Goal: Task Accomplishment & Management: Complete application form

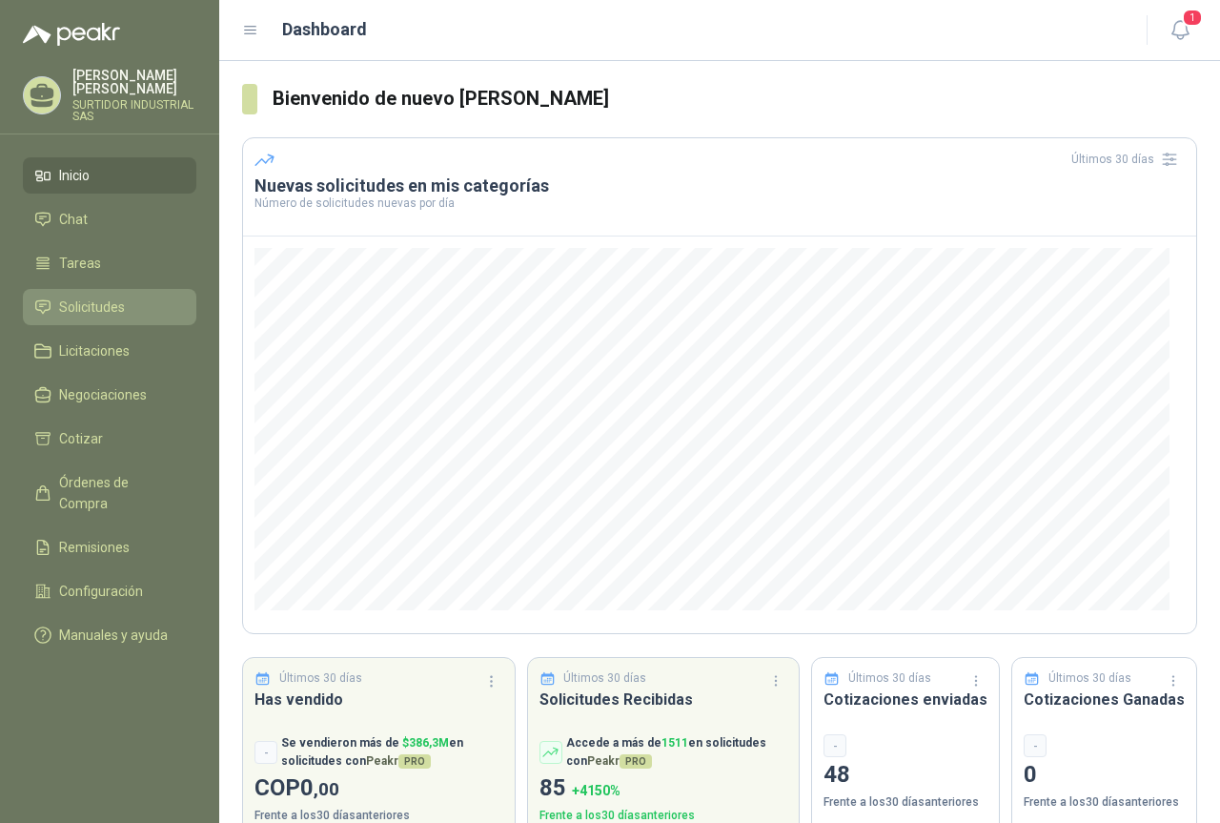
click at [114, 310] on span "Solicitudes" at bounding box center [92, 306] width 66 height 21
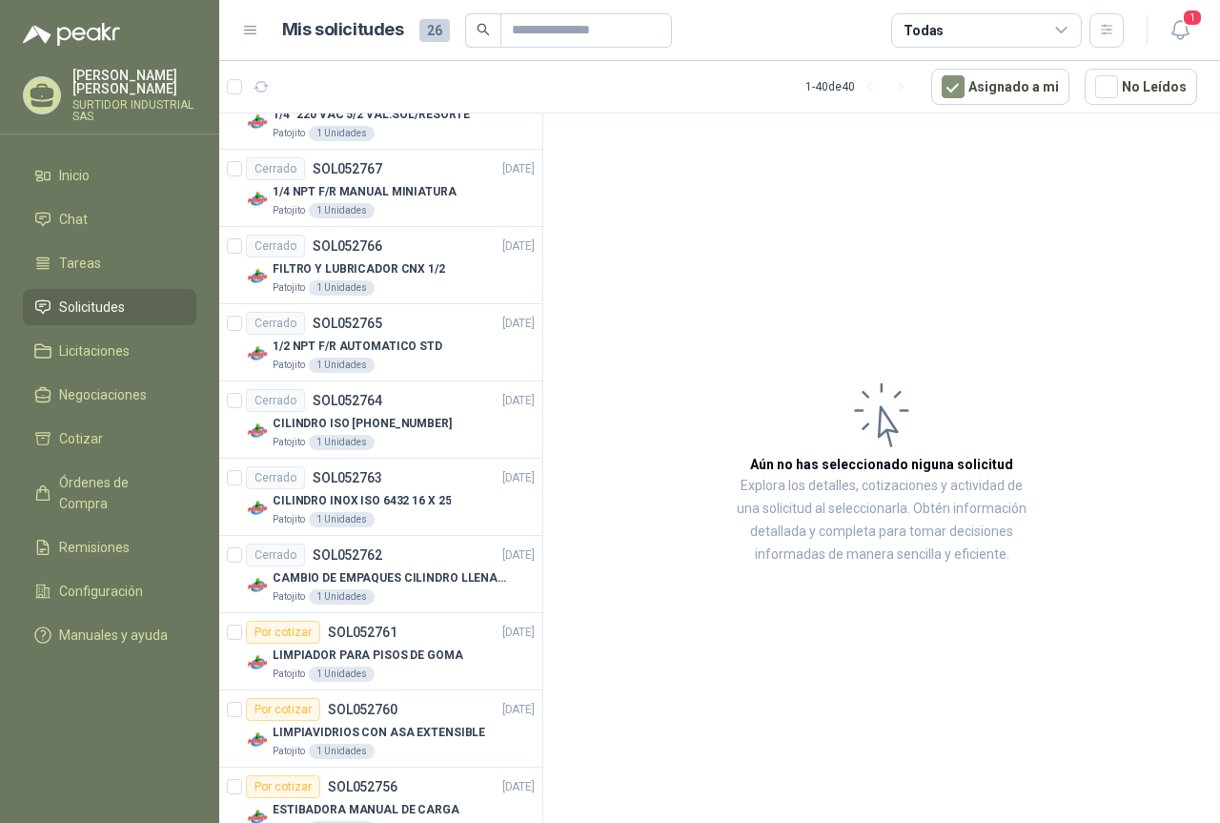
scroll to position [1620, 0]
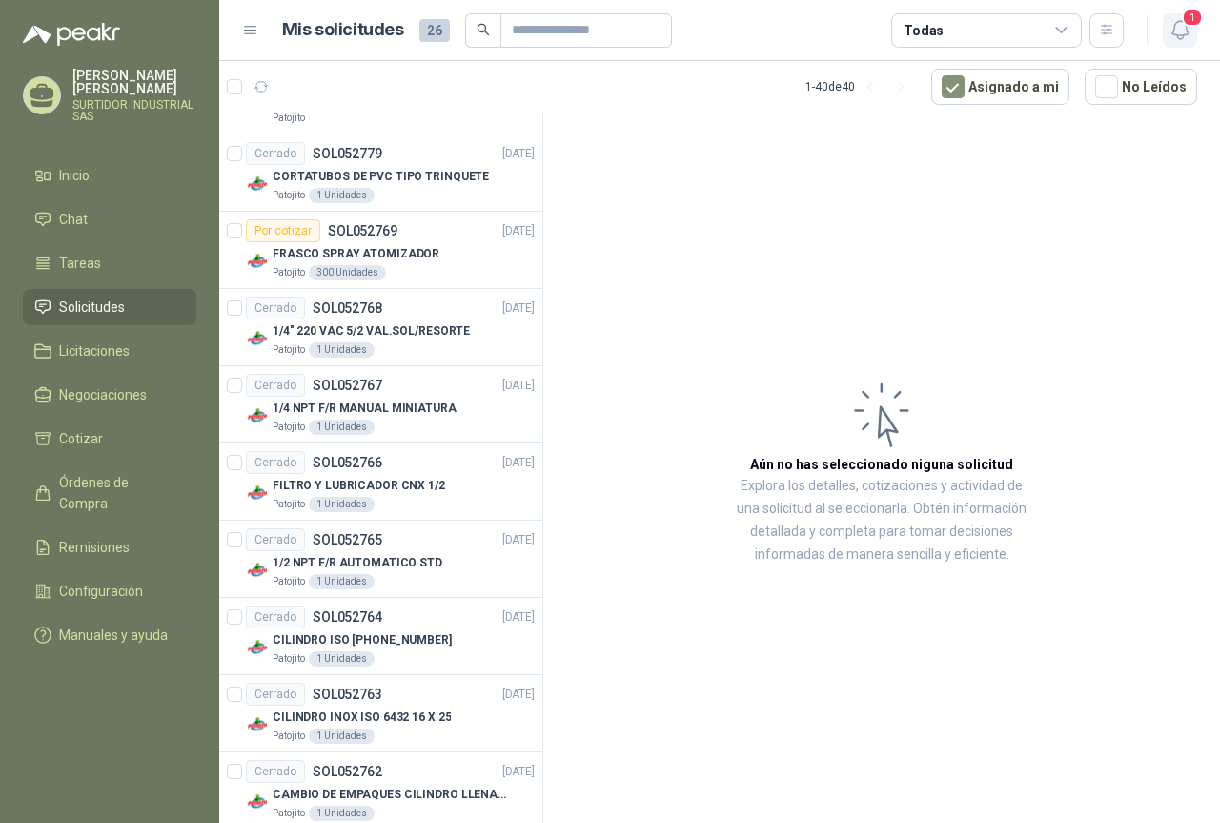
click at [1194, 29] on button "1" at bounding box center [1180, 30] width 34 height 34
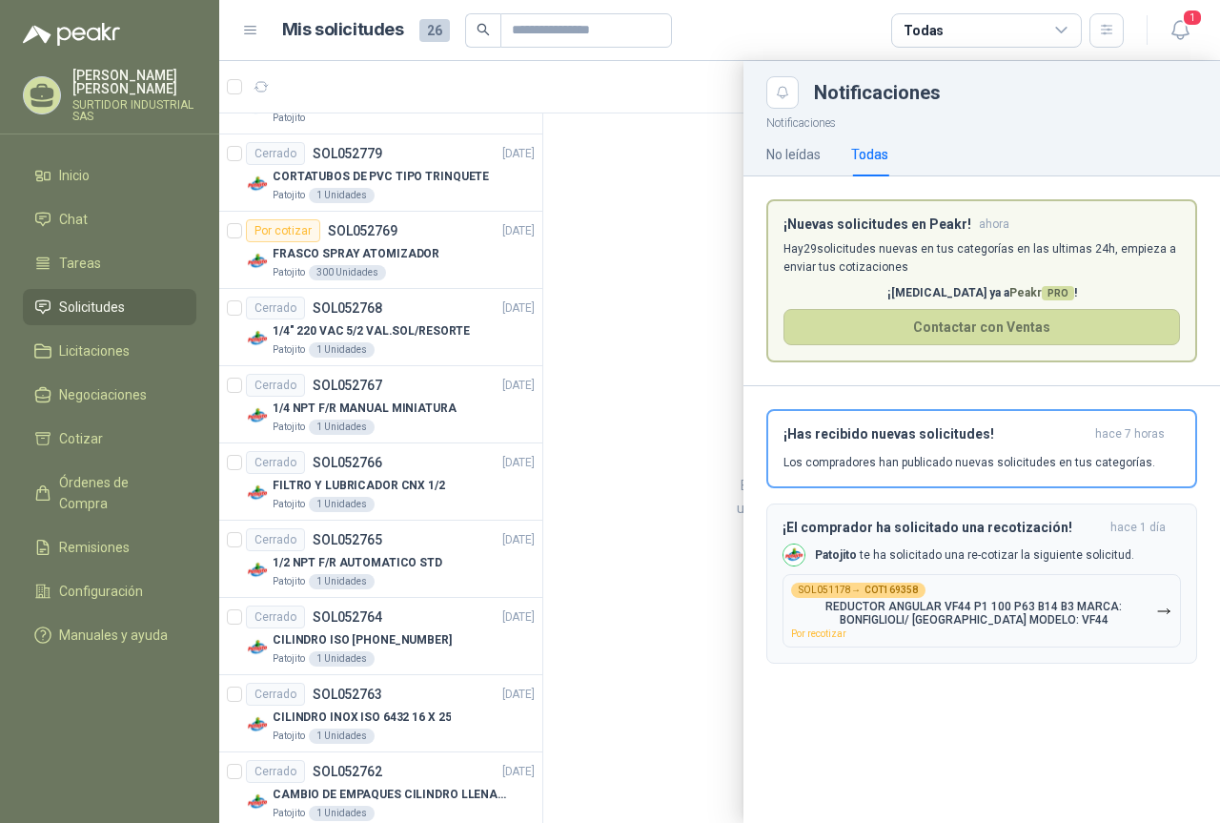
click at [881, 614] on p "REDUCTOR ANGULAR VF44 P1 100 P63 B14 B3 MARCA: BONFIGLIOLI/ [GEOGRAPHIC_DATA] M…" at bounding box center [973, 613] width 365 height 27
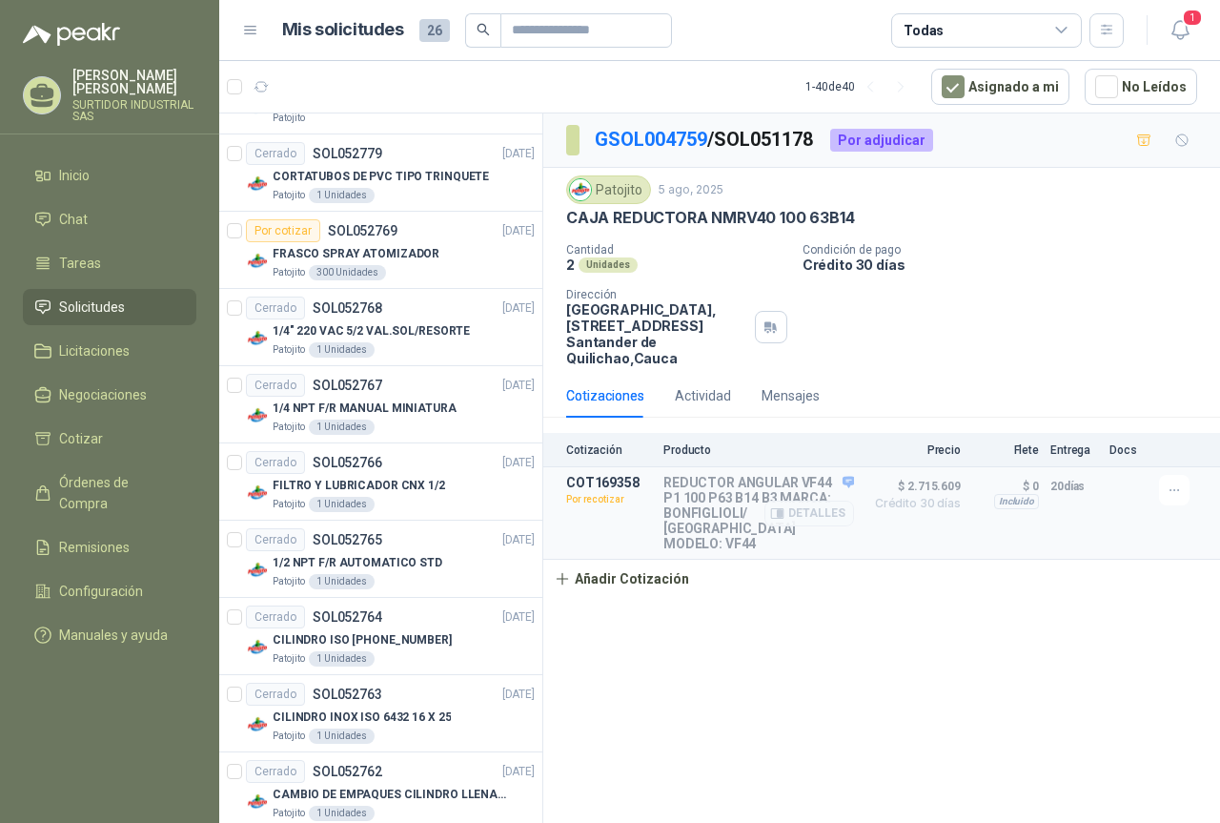
click at [597, 498] on p "Por recotizar" at bounding box center [609, 499] width 86 height 19
click at [607, 570] on button "Añadir Cotización" at bounding box center [621, 578] width 156 height 38
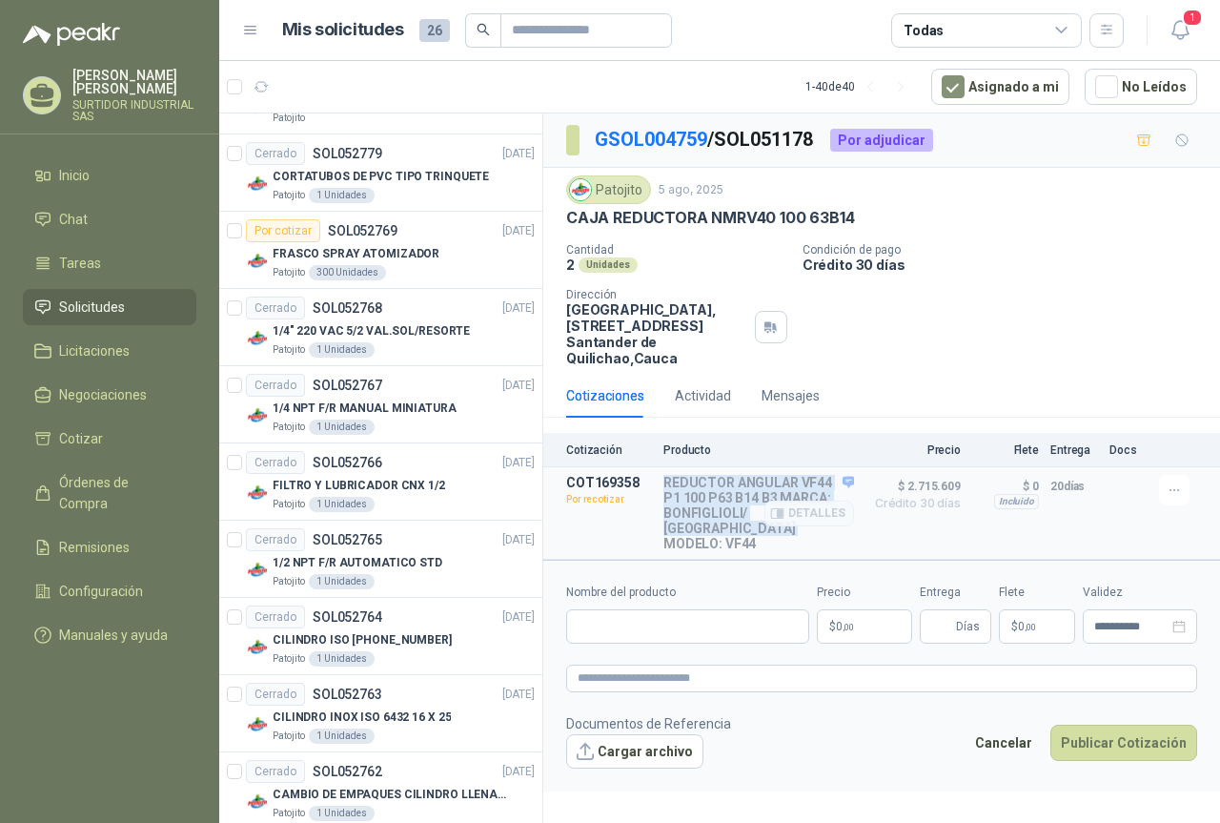
drag, startPoint x: 667, startPoint y: 480, endPoint x: 759, endPoint y: 539, distance: 108.9
click at [759, 539] on p "REDUCTOR ANGULAR VF44 P1 100 P63 B14 B3 MARCA: BONFIGLIOLI/ [GEOGRAPHIC_DATA] M…" at bounding box center [758, 513] width 191 height 76
copy p "REDUCTOR ANGULAR VF44 P1 100 P63 B14 B3 MARCA: BONFIGLIOLI/ [GEOGRAPHIC_DATA] M…"
click at [661, 615] on input "Nombre del producto" at bounding box center [687, 626] width 243 height 34
paste input "**********"
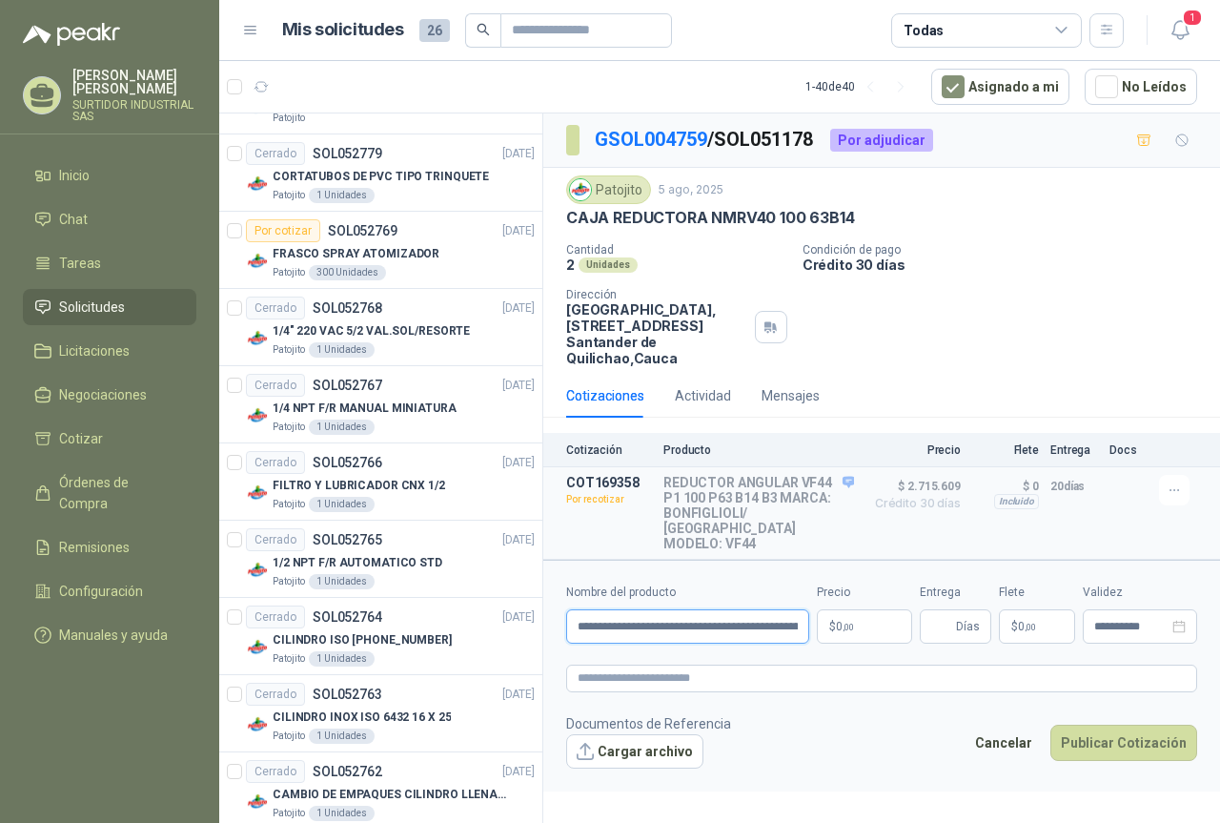
scroll to position [0, 253]
type input "**********"
click at [848, 621] on span ",00" at bounding box center [848, 626] width 11 height 10
click at [870, 692] on form "**********" at bounding box center [881, 674] width 677 height 231
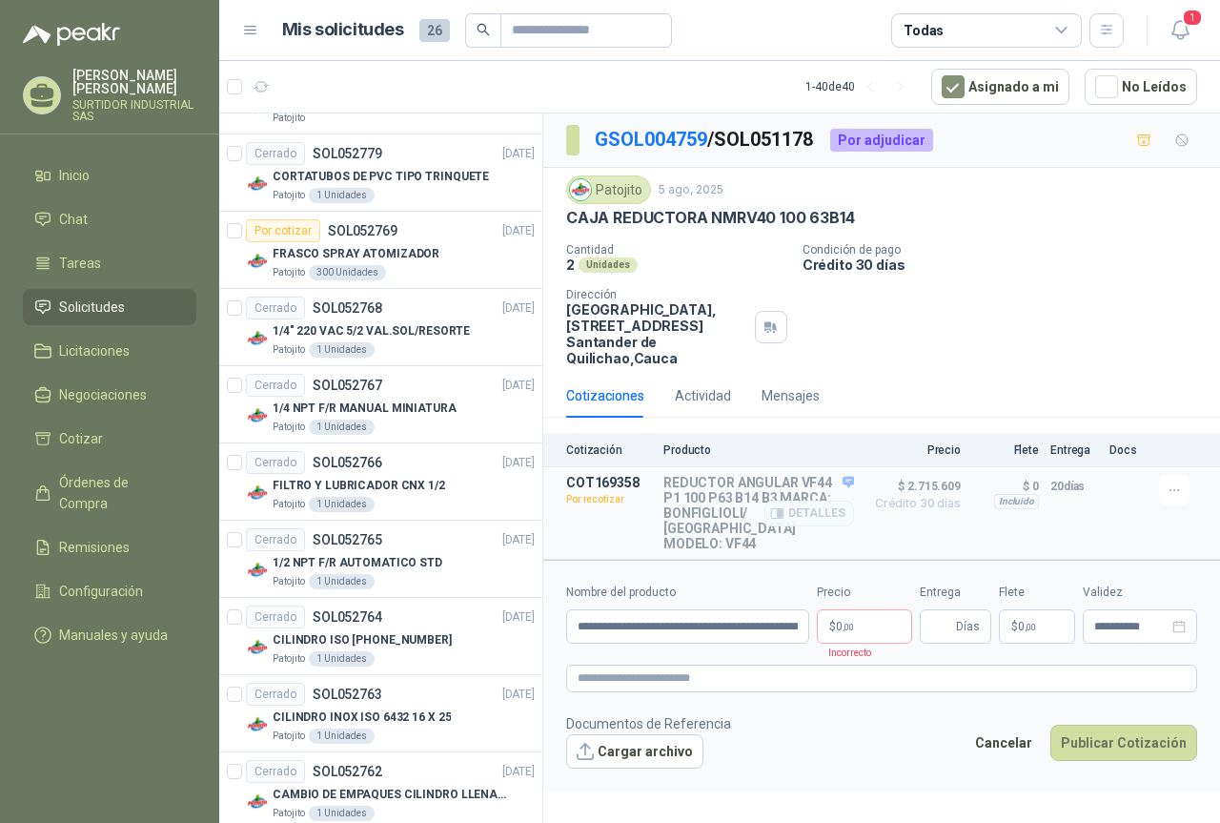
click at [943, 493] on span "$ 2.715.609" at bounding box center [912, 486] width 95 height 23
click at [601, 504] on p "Por recotizar" at bounding box center [609, 499] width 86 height 19
click at [942, 498] on span "Crédito 30 días" at bounding box center [912, 503] width 95 height 11
click at [817, 510] on button "Detalles" at bounding box center [809, 513] width 90 height 26
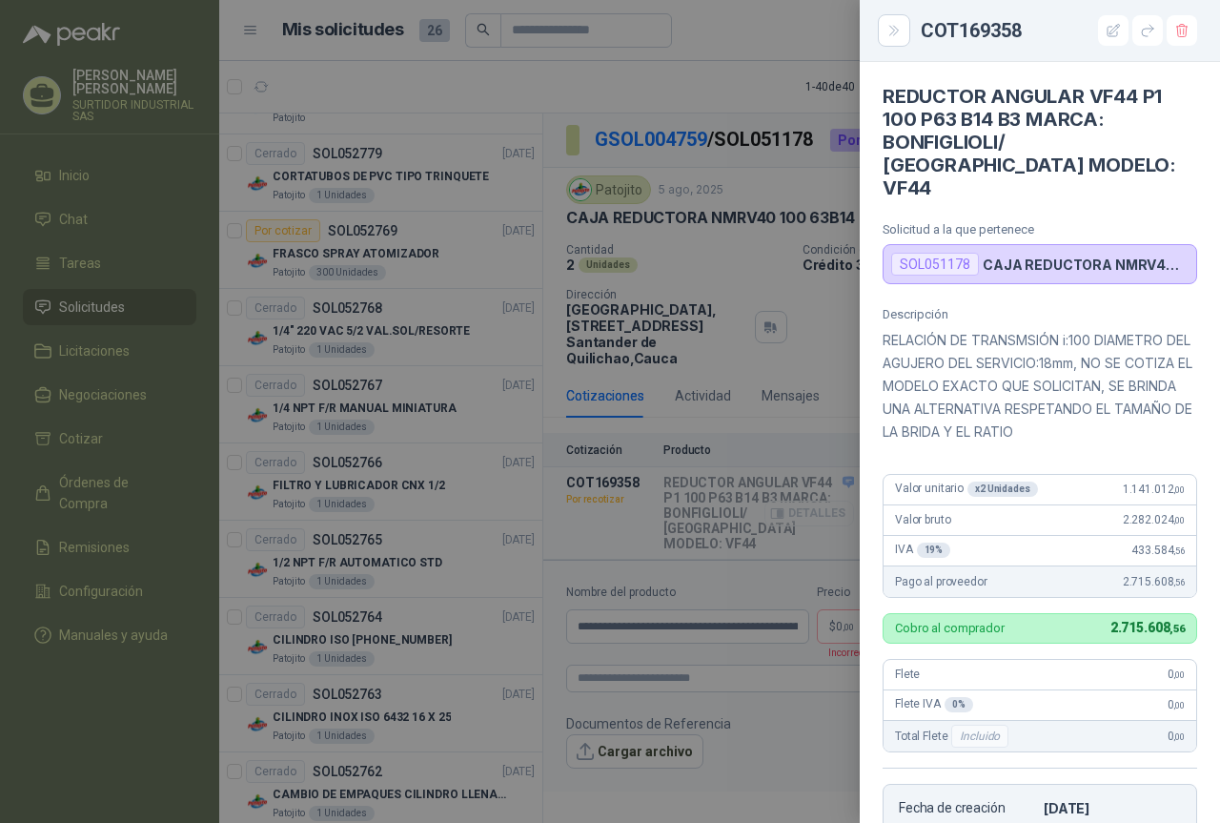
scroll to position [342, 0]
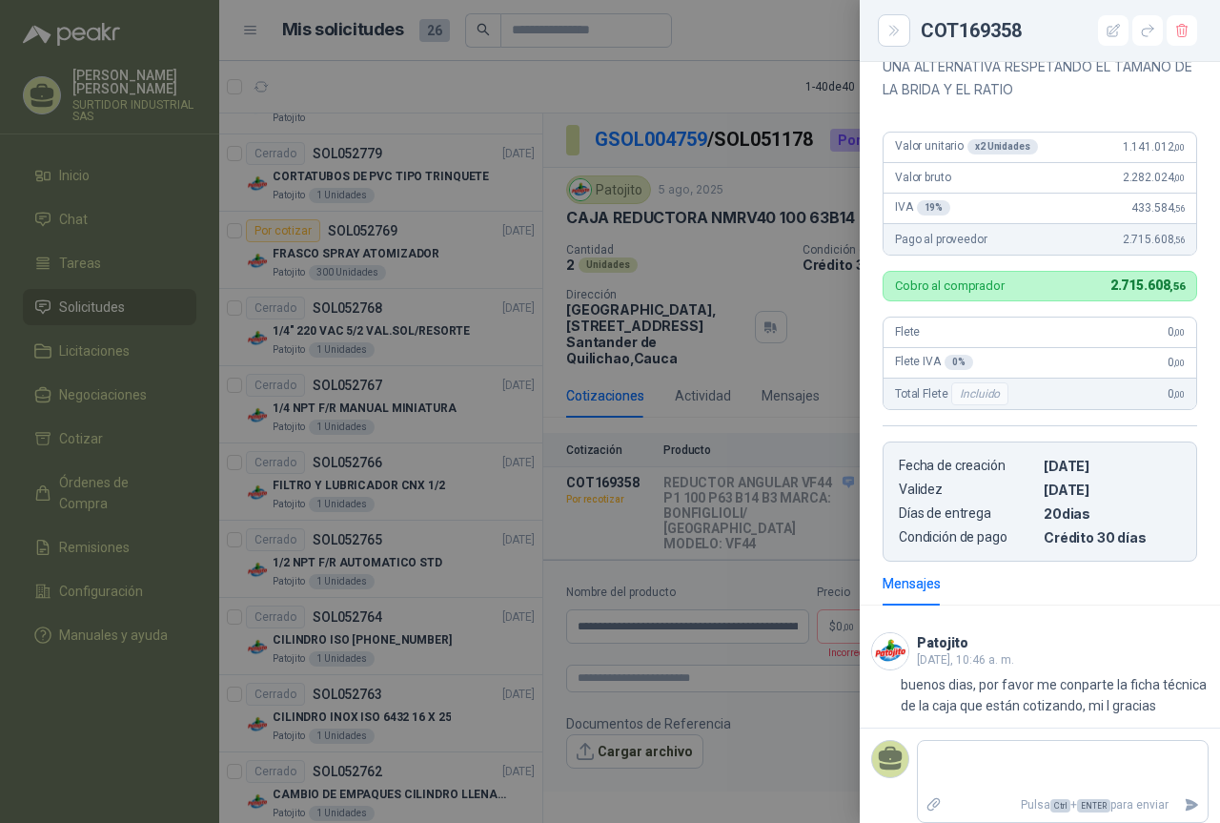
click at [1105, 132] on div "Valor unitario x 2 Unidades 1.141.012 ,00" at bounding box center [1040, 147] width 313 height 30
drag, startPoint x: 1108, startPoint y: 122, endPoint x: 1173, endPoint y: 118, distance: 65.9
click at [1173, 132] on div "Valor unitario x 2 Unidades 1.141.012 ,00" at bounding box center [1040, 147] width 313 height 30
copy span "1.141.012 ,00"
click at [744, 622] on div at bounding box center [610, 411] width 1220 height 823
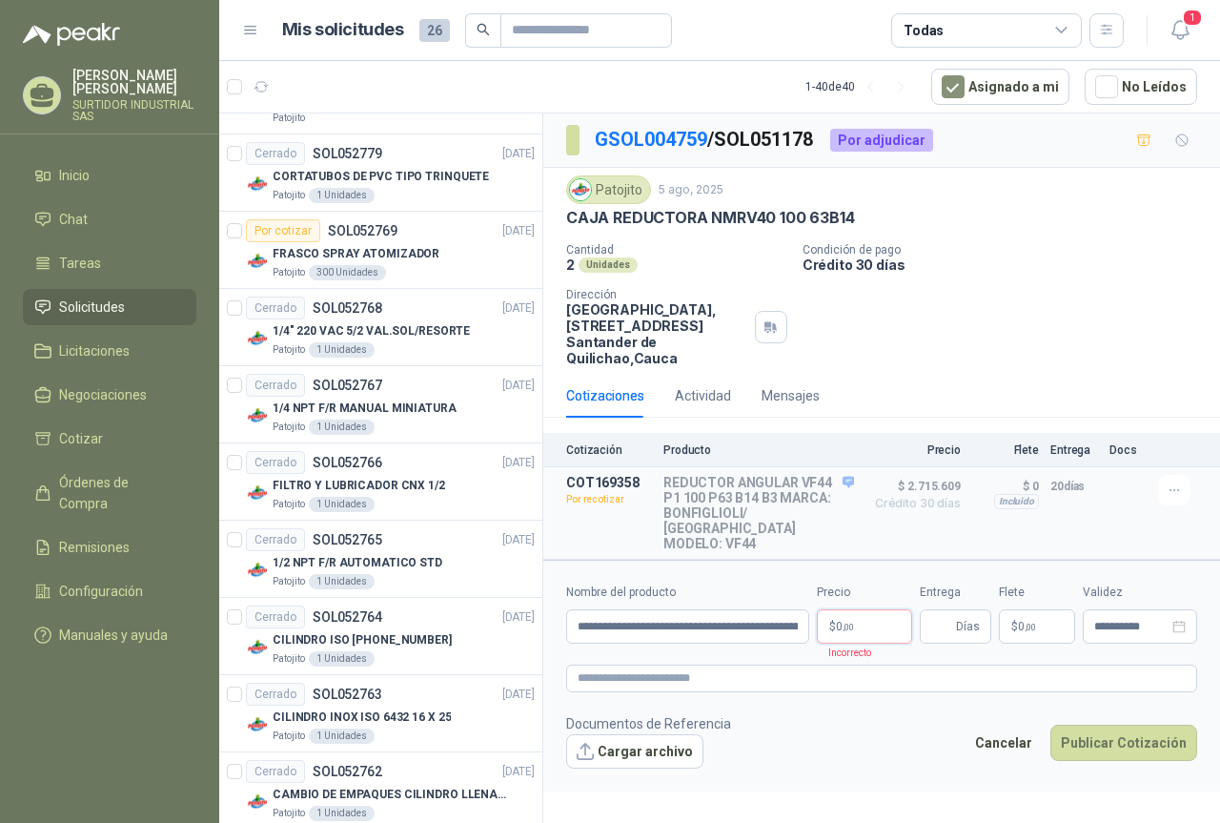
click at [824, 613] on p "$ 0 ,00" at bounding box center [864, 626] width 95 height 34
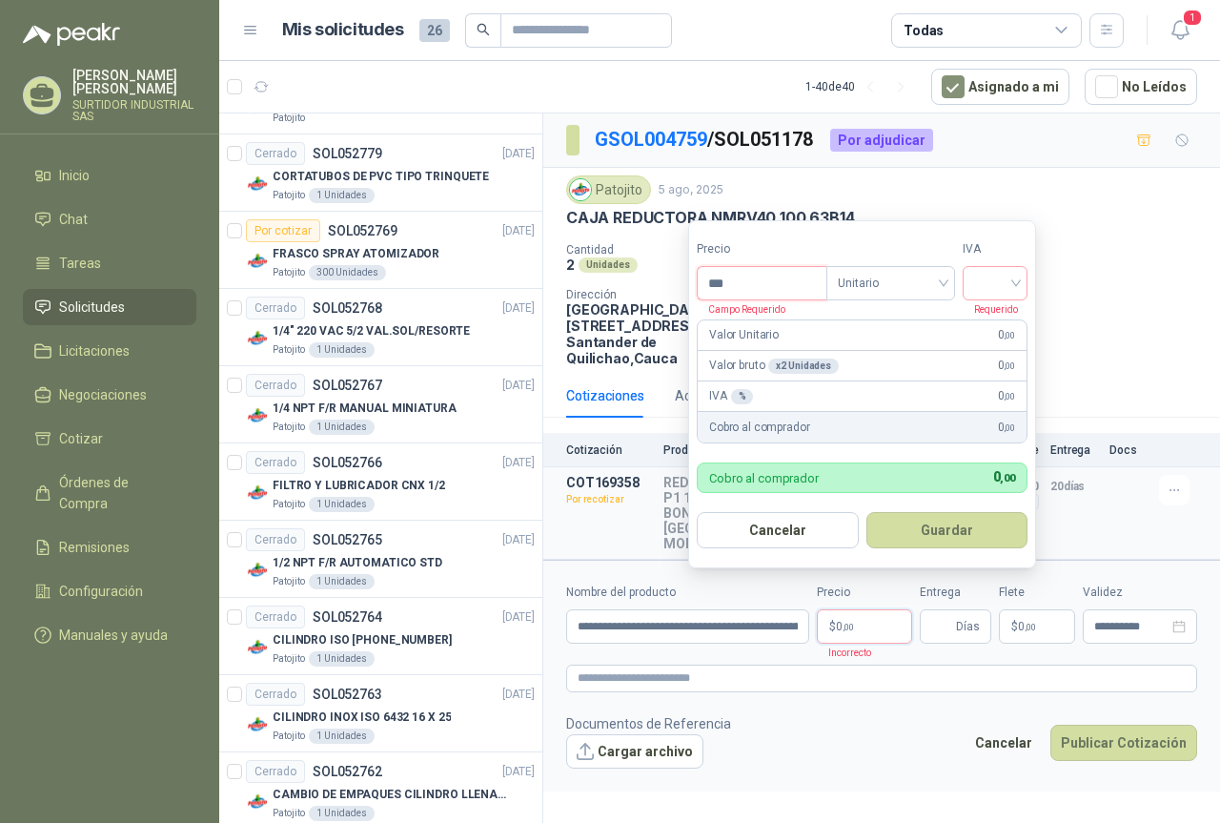
drag, startPoint x: 755, startPoint y: 294, endPoint x: 694, endPoint y: 305, distance: 62.1
click at [696, 305] on form "Precio *** Campo Requerido Tipo Unitario IVA Requerido Valor Unitario 0 ,00 Val…" at bounding box center [862, 394] width 348 height 348
paste input "********"
click at [884, 290] on span "Unitario" at bounding box center [891, 283] width 106 height 29
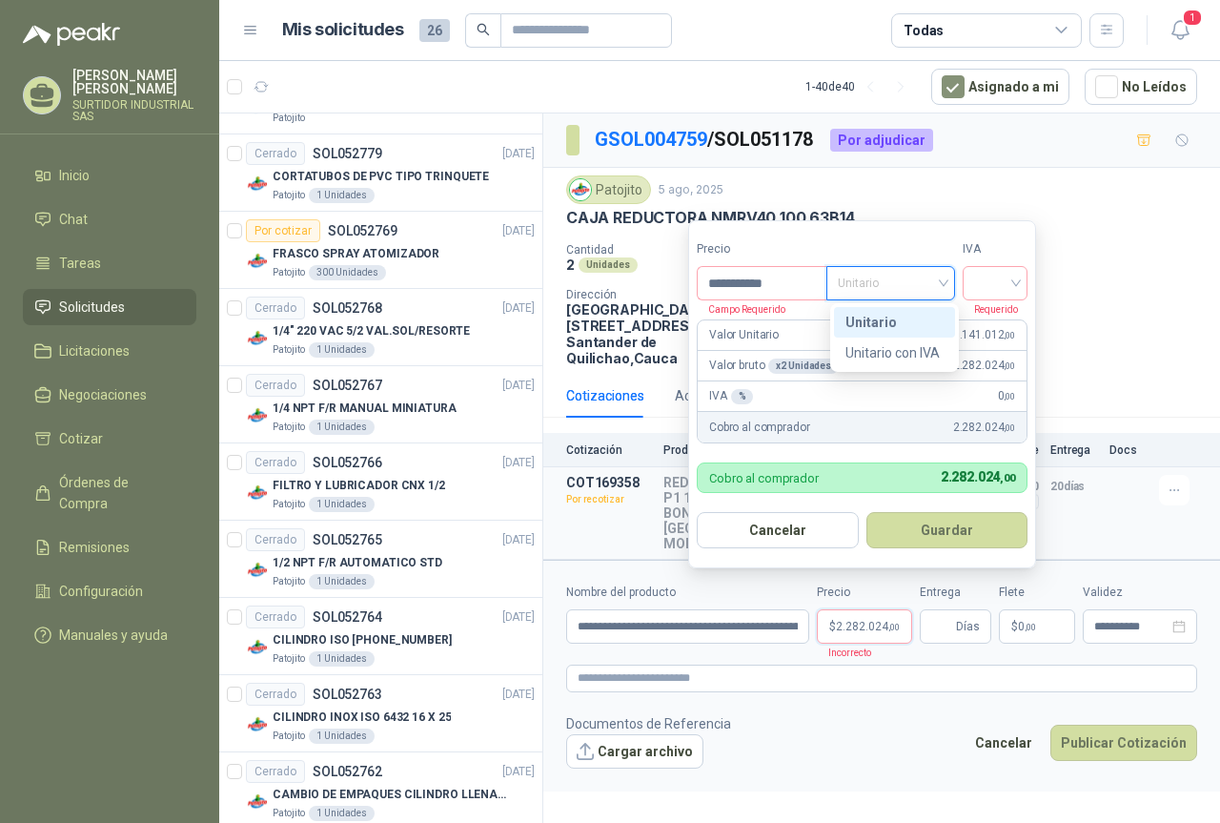
click at [884, 314] on div "Unitario" at bounding box center [894, 322] width 98 height 21
click at [884, 314] on form "**********" at bounding box center [862, 394] width 348 height 348
click at [758, 288] on input "**********" at bounding box center [762, 283] width 129 height 32
click at [909, 292] on span "Unitario" at bounding box center [891, 283] width 106 height 29
click at [900, 320] on div "Unitario" at bounding box center [894, 322] width 98 height 21
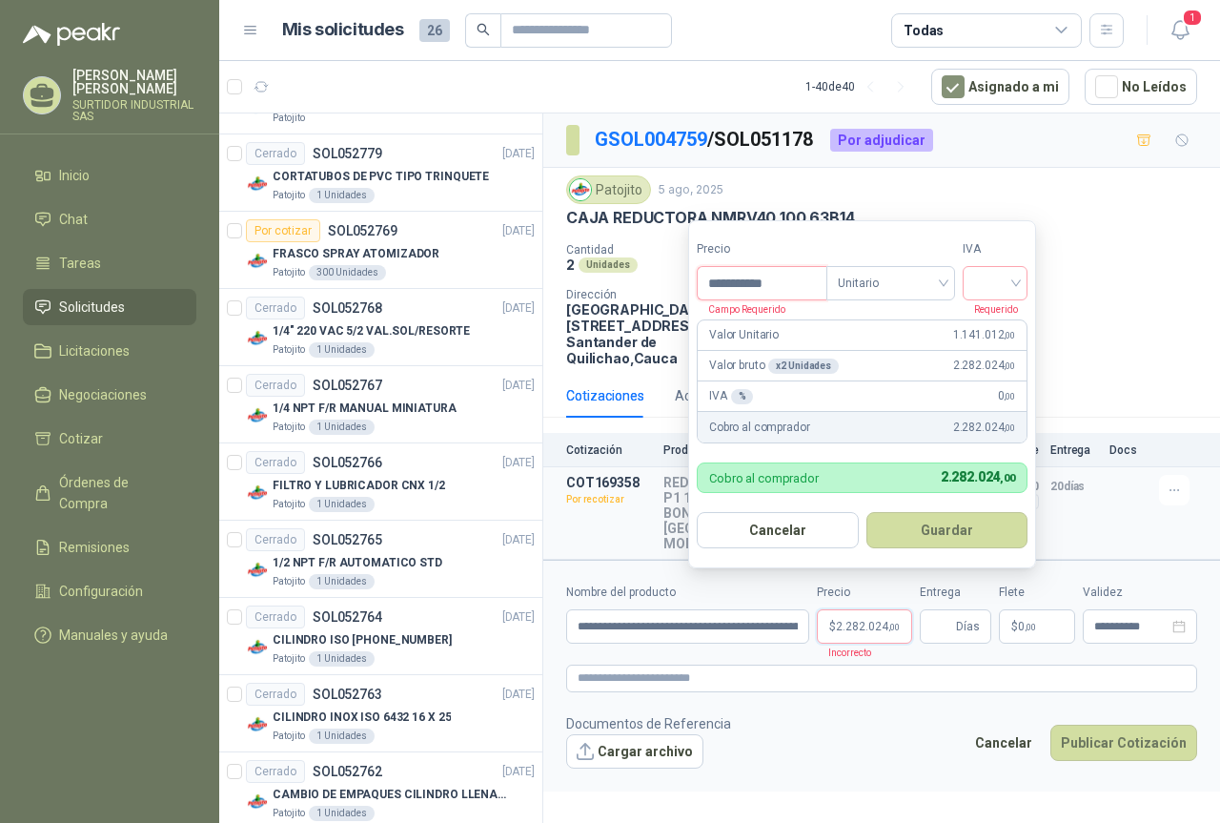
drag, startPoint x: 758, startPoint y: 282, endPoint x: 763, endPoint y: 306, distance: 24.5
click at [757, 281] on input "**********" at bounding box center [762, 283] width 129 height 32
click at [832, 327] on div "Valor Unitario 1.141.012 ,00" at bounding box center [862, 335] width 329 height 30
click at [731, 286] on input "**********" at bounding box center [762, 283] width 129 height 32
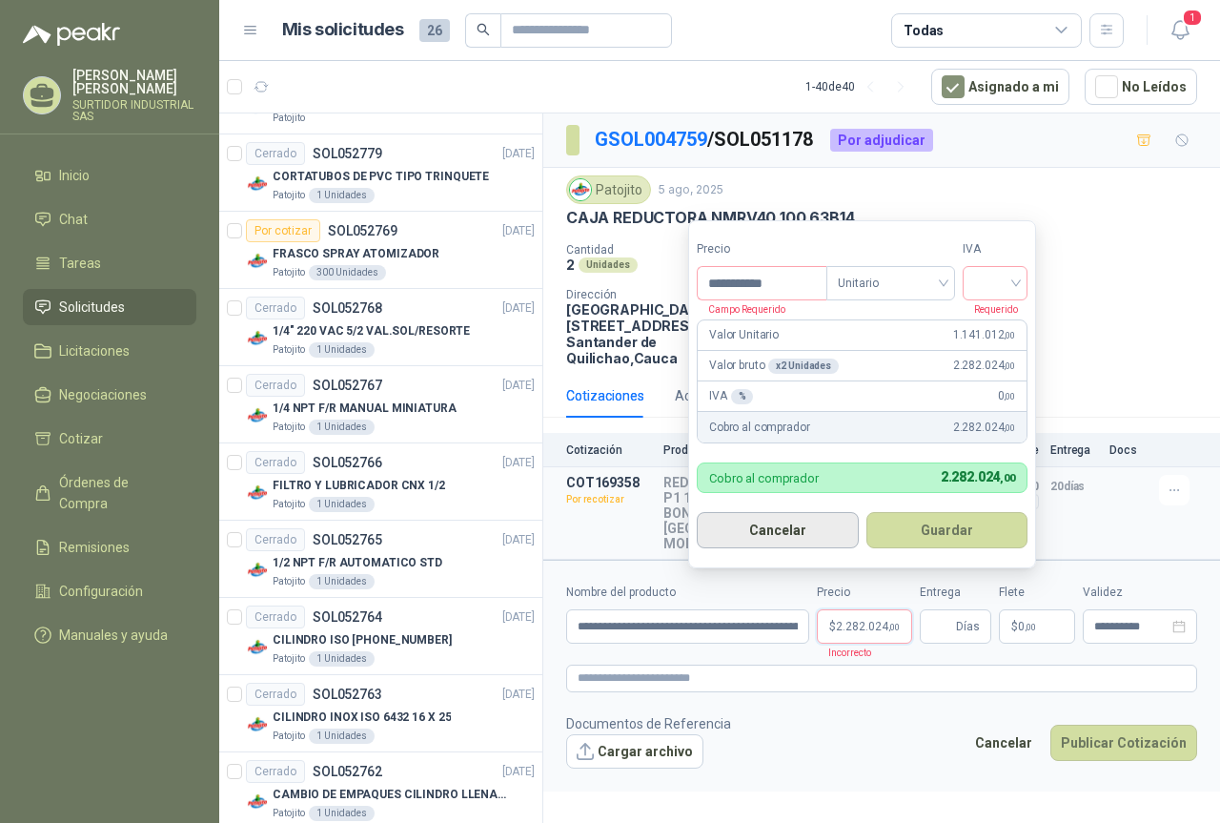
click at [799, 532] on button "Cancelar" at bounding box center [778, 530] width 162 height 36
type input "***"
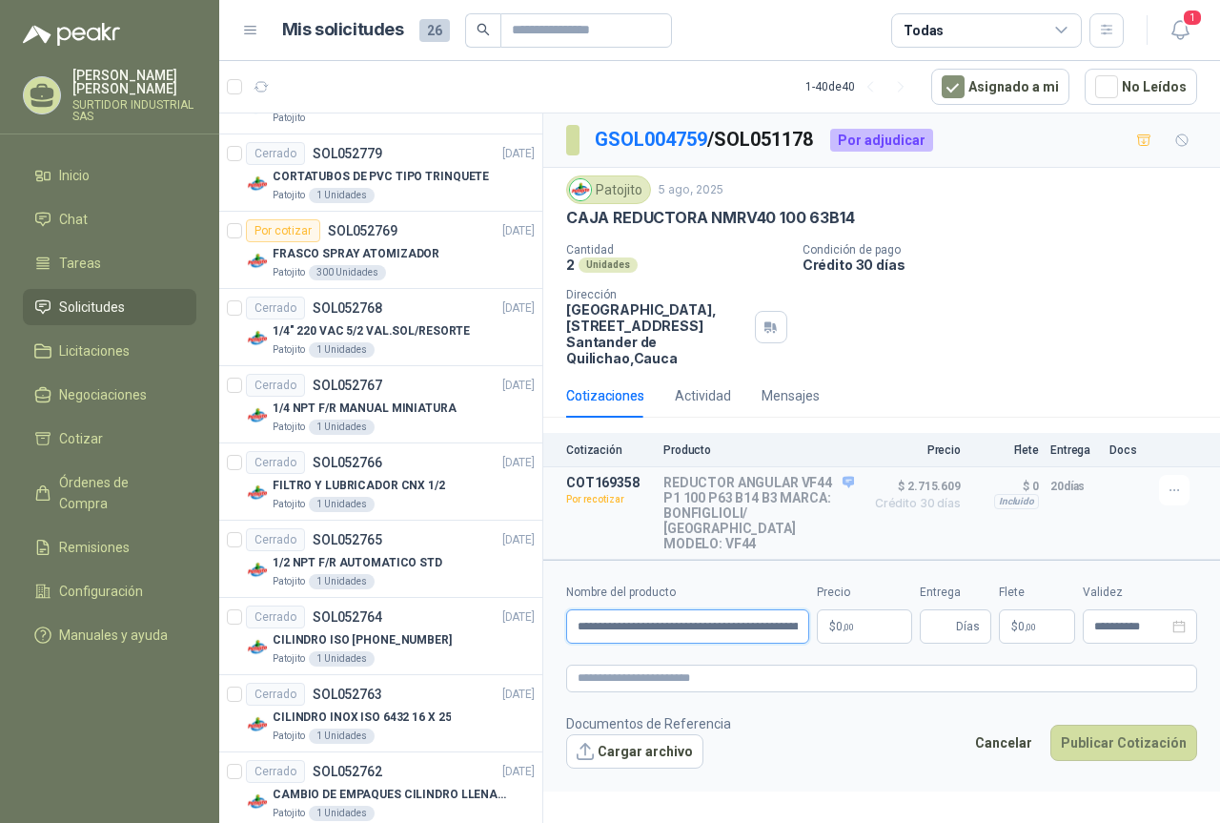
click at [732, 623] on input "**********" at bounding box center [687, 626] width 243 height 34
click at [819, 508] on button "Detalles" at bounding box center [809, 513] width 90 height 26
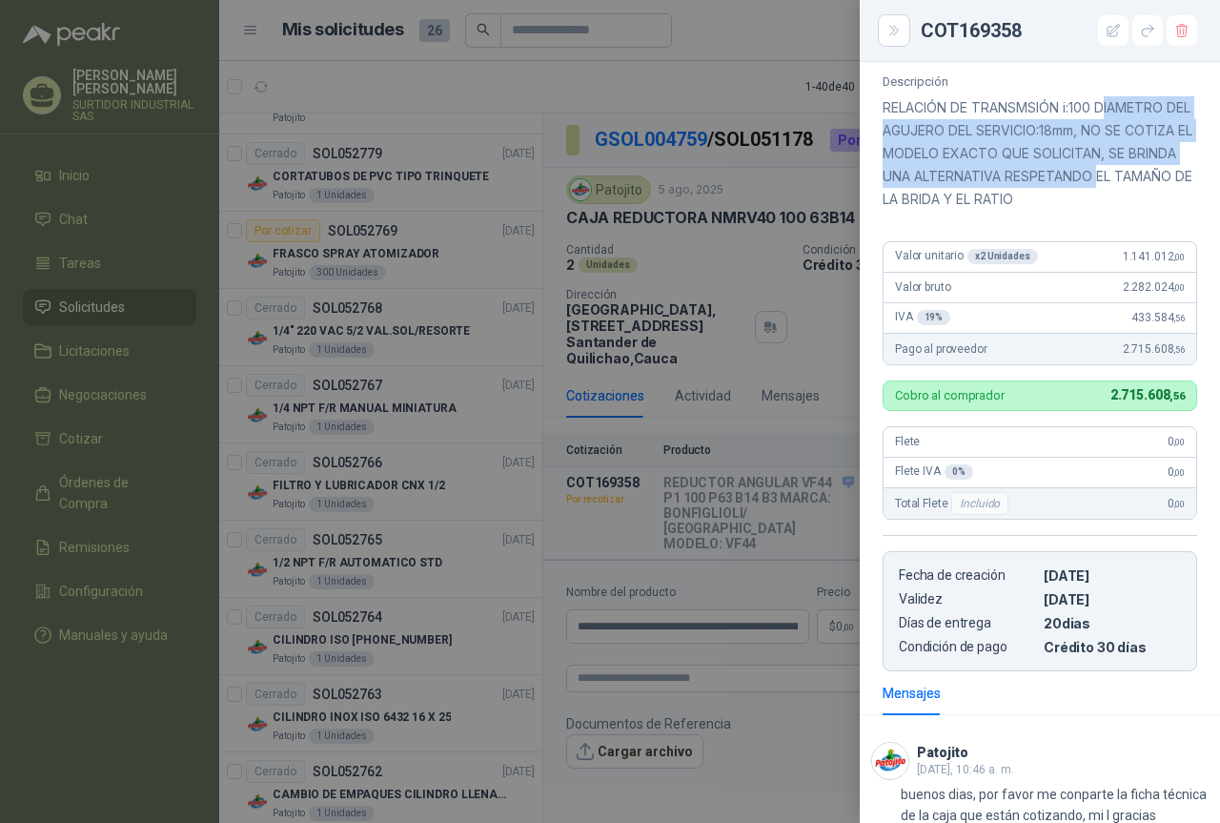
scroll to position [223, 0]
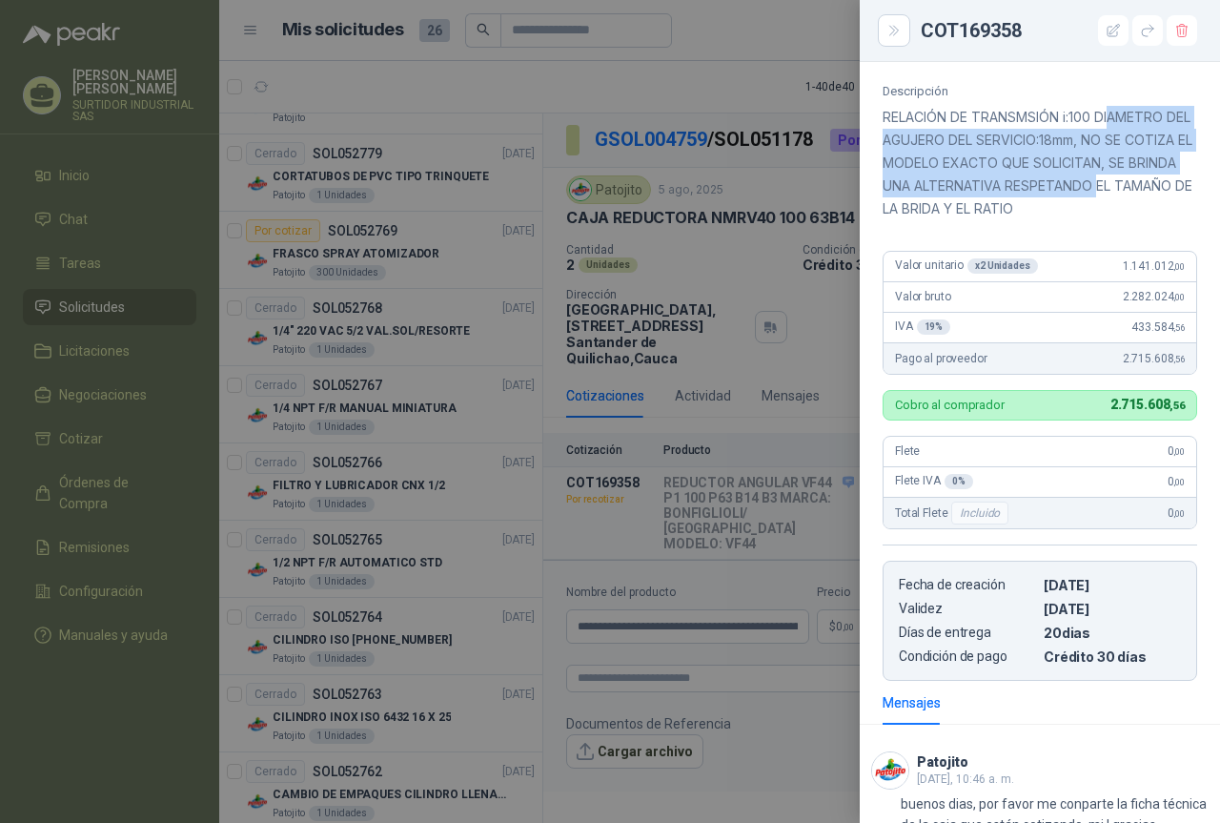
drag, startPoint x: 883, startPoint y: 66, endPoint x: 1116, endPoint y: 82, distance: 234.1
click at [1116, 84] on div "Descripción RELACIÓN DE TRANSMSIÓN i:100 DIAMETRO DEL AGUJERO DEL SERVICIO:18mm…" at bounding box center [1040, 152] width 315 height 136
click at [1115, 134] on p "RELACIÓN DE TRANSMSIÓN i:100 DIAMETRO DEL AGUJERO DEL SERVICIO:18mm, NO SE COTI…" at bounding box center [1040, 163] width 315 height 114
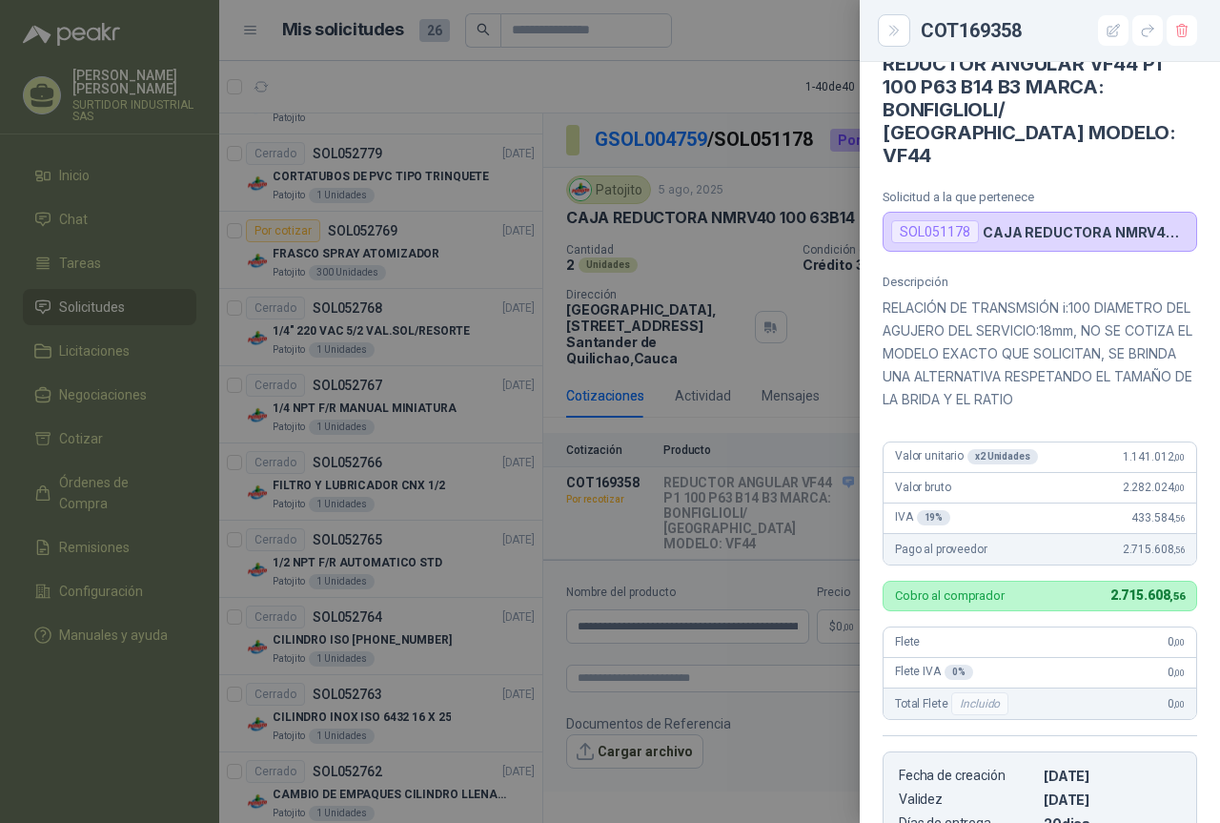
scroll to position [0, 0]
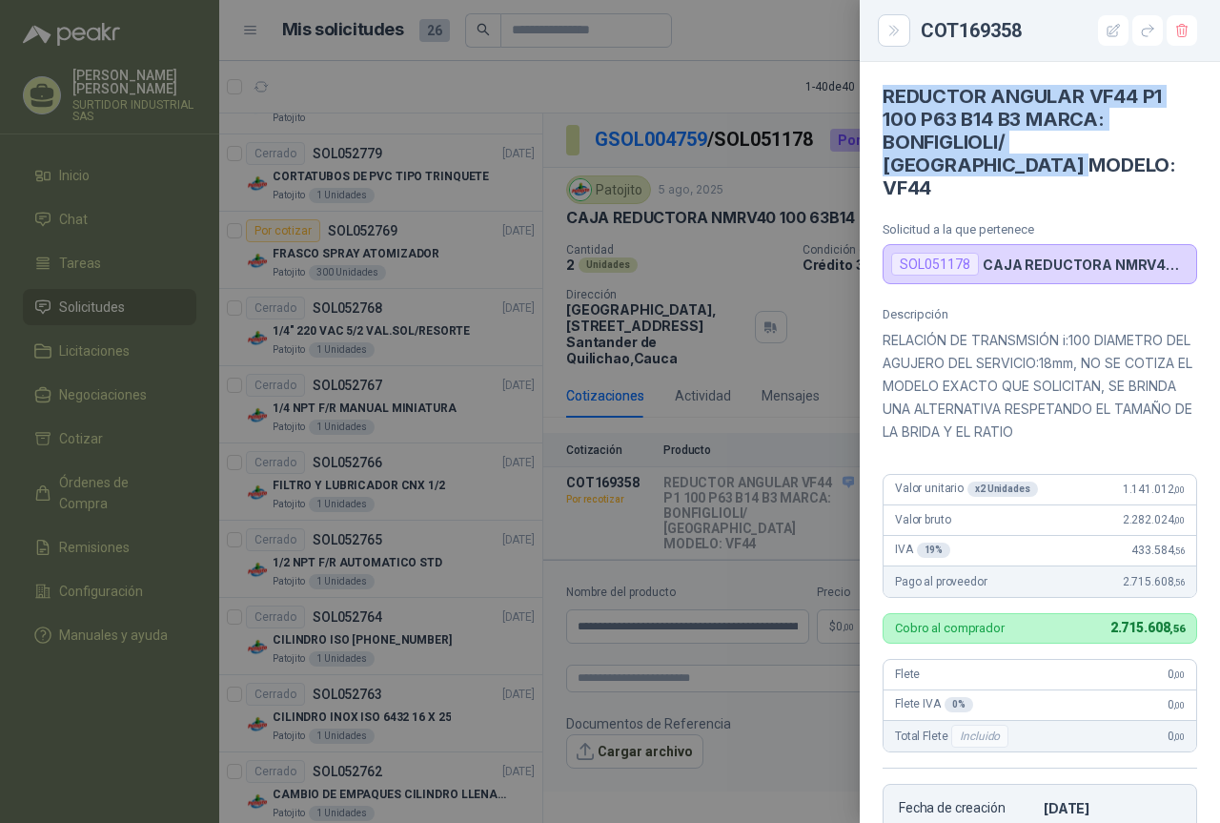
drag, startPoint x: 884, startPoint y: 97, endPoint x: 948, endPoint y: 168, distance: 95.1
click at [948, 168] on h4 "REDUCTOR ANGULAR VF44 P1 100 P63 B14 B3 MARCA: BONFIGLIOLI/ [GEOGRAPHIC_DATA] M…" at bounding box center [1040, 142] width 315 height 114
copy h4 "REDUCTOR ANGULAR VF44 P1 100 P63 B14 B3 MARCA: BONFIGLIOLI/ [GEOGRAPHIC_DATA] M…"
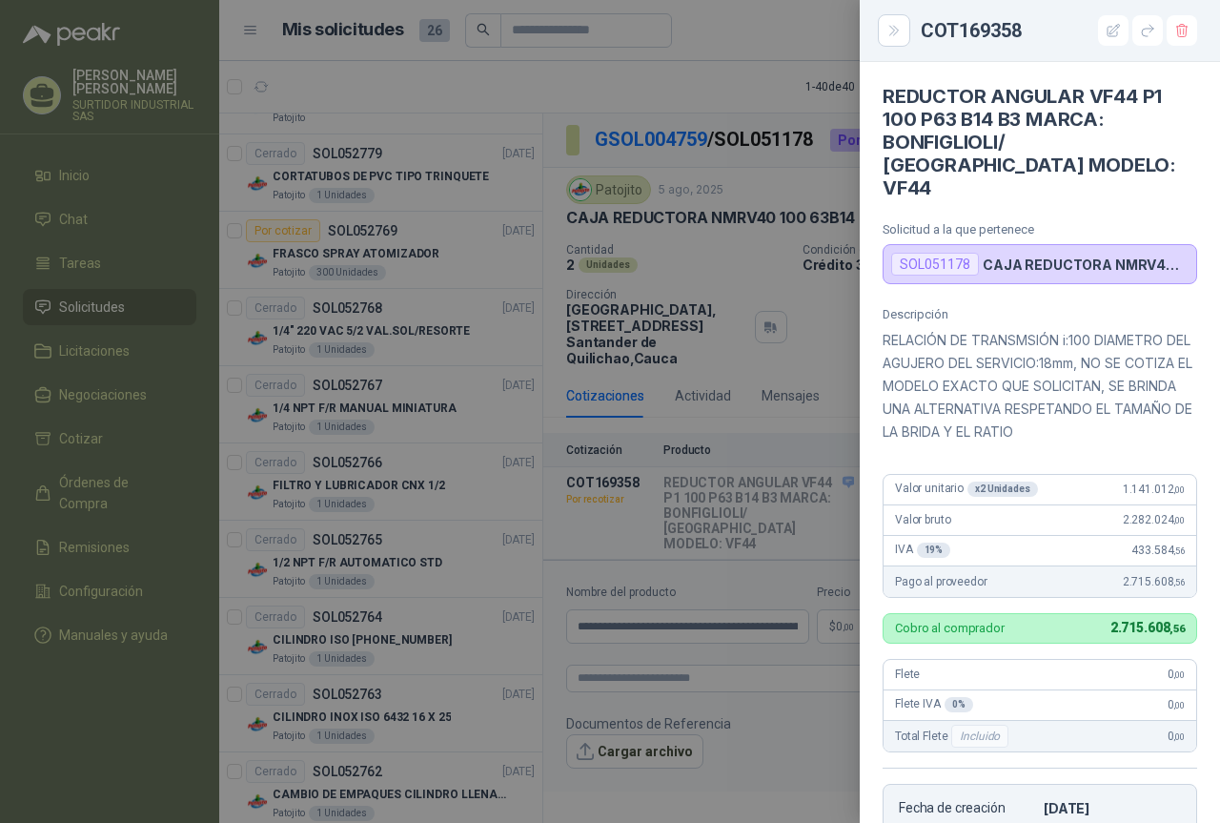
click at [722, 621] on div at bounding box center [610, 411] width 1220 height 823
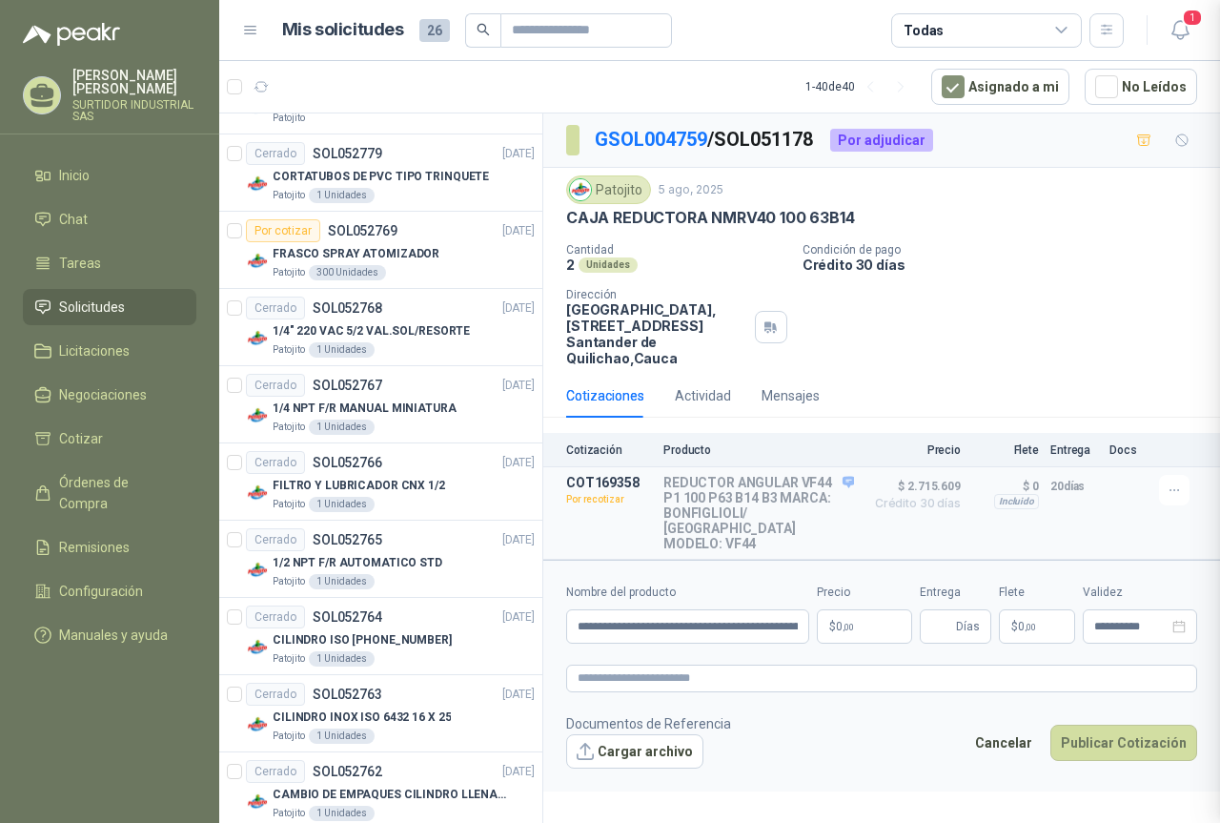
scroll to position [352, 0]
click at [772, 616] on input "**********" at bounding box center [687, 626] width 243 height 34
drag, startPoint x: 574, startPoint y: 613, endPoint x: 902, endPoint y: 652, distance: 330.2
click at [902, 652] on form "**********" at bounding box center [881, 674] width 677 height 231
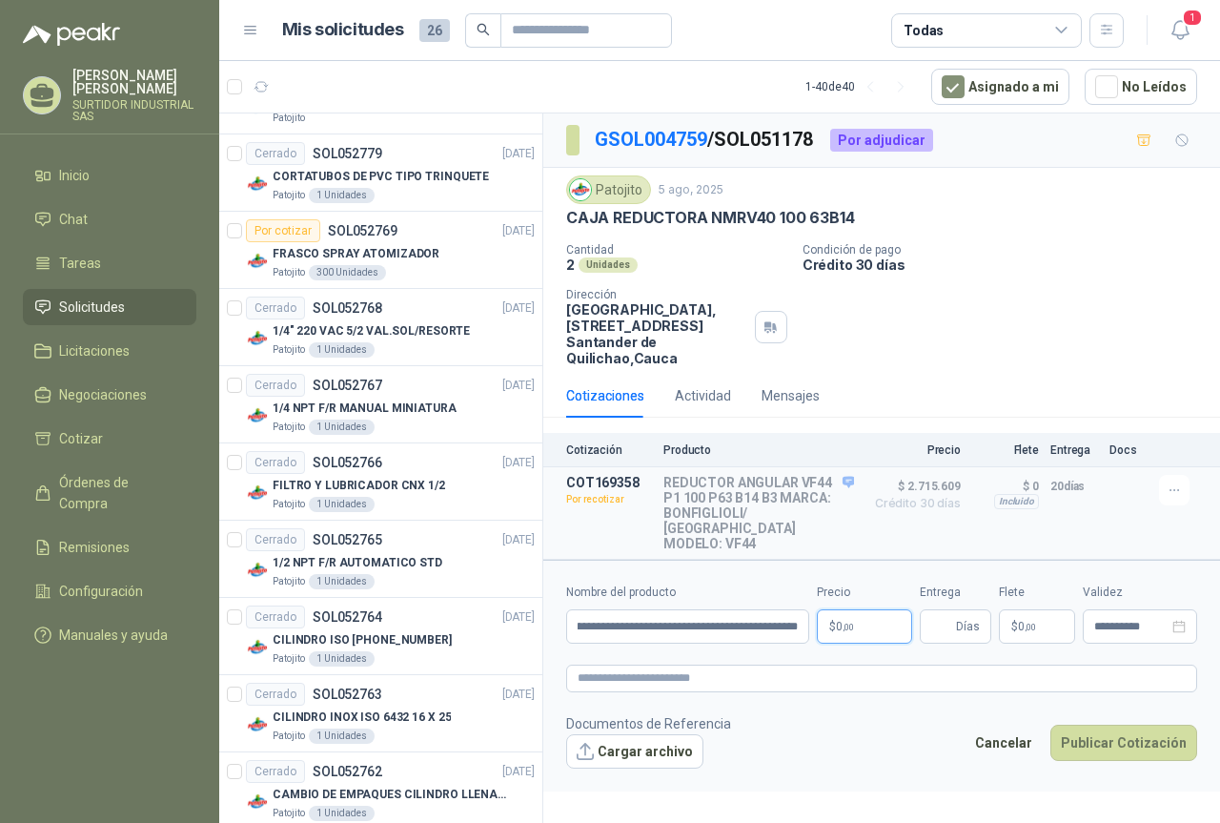
scroll to position [0, 0]
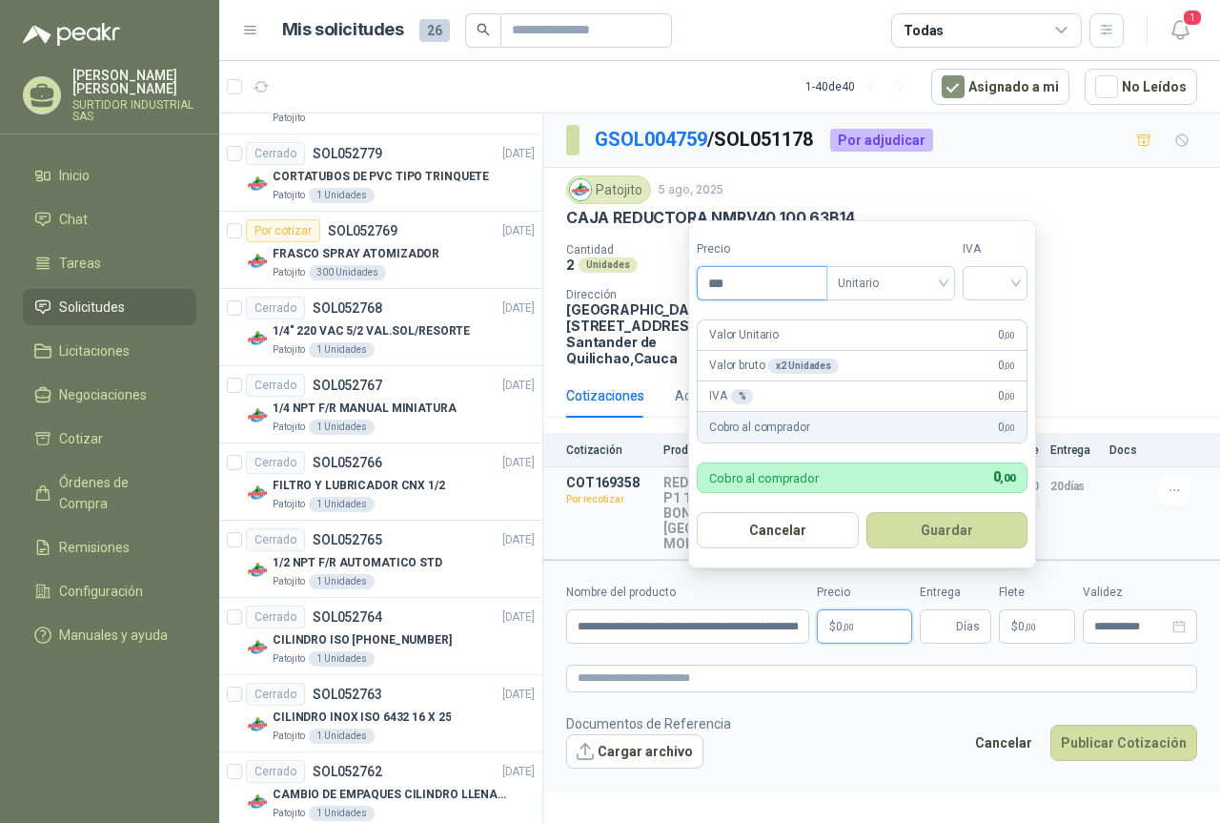
click at [783, 290] on input "***" at bounding box center [762, 283] width 129 height 32
drag, startPoint x: 783, startPoint y: 290, endPoint x: 742, endPoint y: 293, distance: 42.0
click at [742, 293] on input "***" at bounding box center [762, 283] width 129 height 32
click at [904, 283] on span "Unitario" at bounding box center [891, 283] width 106 height 29
type input "**********"
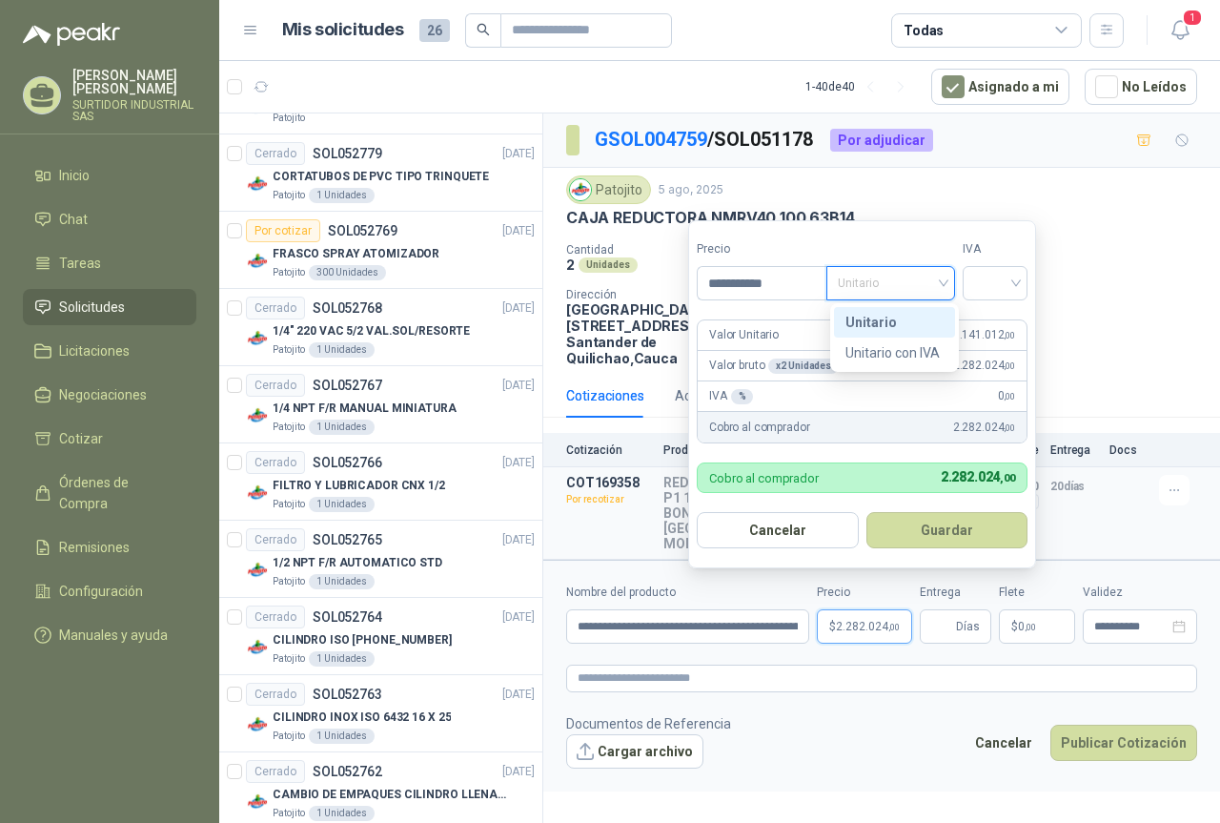
click at [902, 320] on div "Unitario" at bounding box center [894, 322] width 98 height 21
click at [1006, 277] on input "search" at bounding box center [995, 281] width 42 height 29
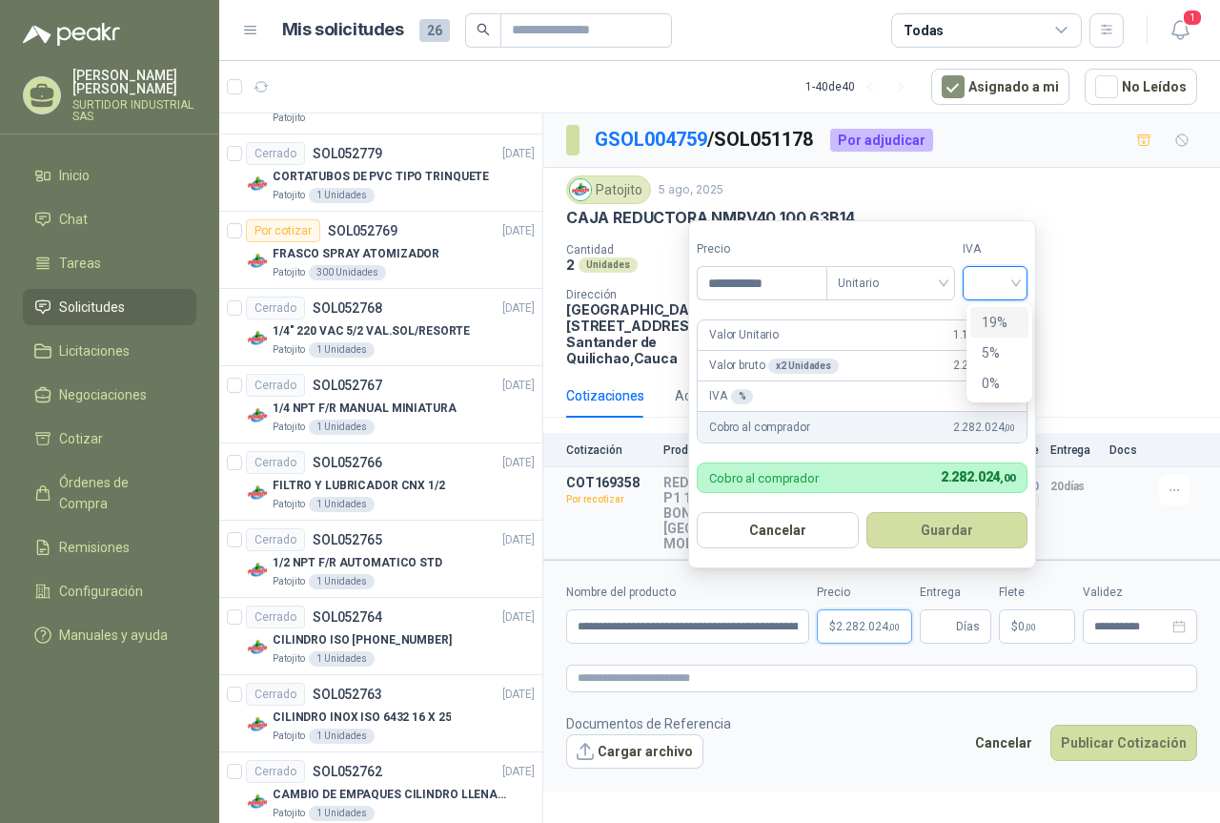
click at [994, 327] on div "19%" at bounding box center [999, 322] width 35 height 21
click at [935, 526] on button "Guardar" at bounding box center [950, 530] width 164 height 36
click at [935, 526] on p "$ 2.715.609 Crédito 30 días" at bounding box center [912, 513] width 95 height 76
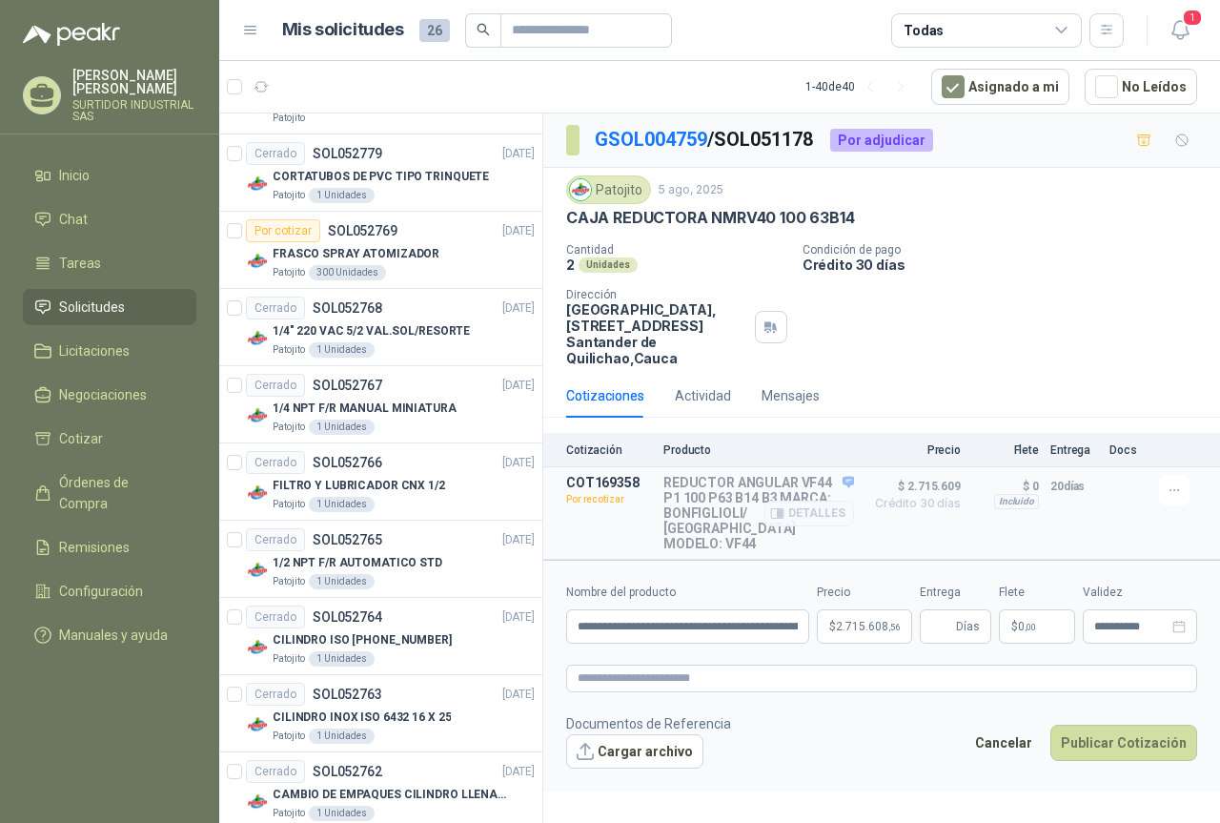
click at [1078, 488] on p "20 días" at bounding box center [1074, 486] width 48 height 23
click at [972, 610] on span "Días" at bounding box center [968, 626] width 24 height 32
type input "**"
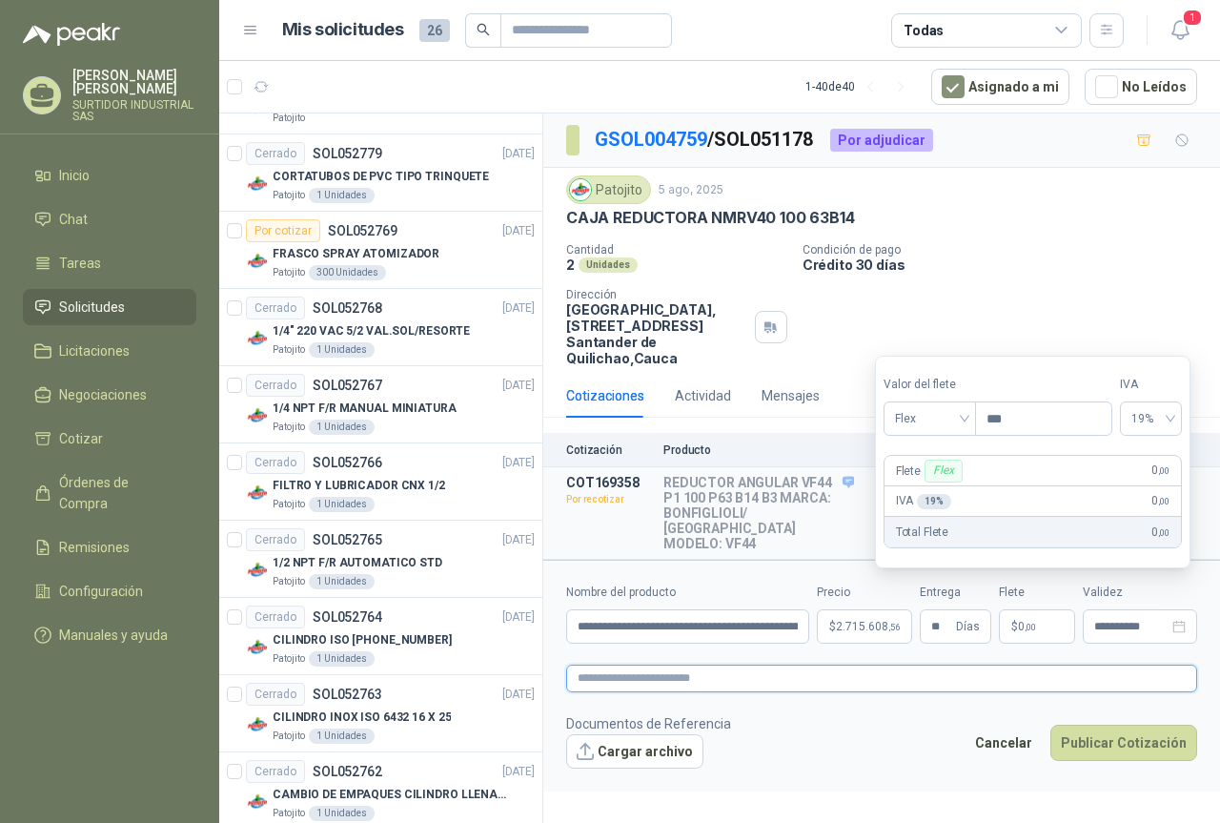
click at [973, 676] on textarea at bounding box center [881, 678] width 631 height 28
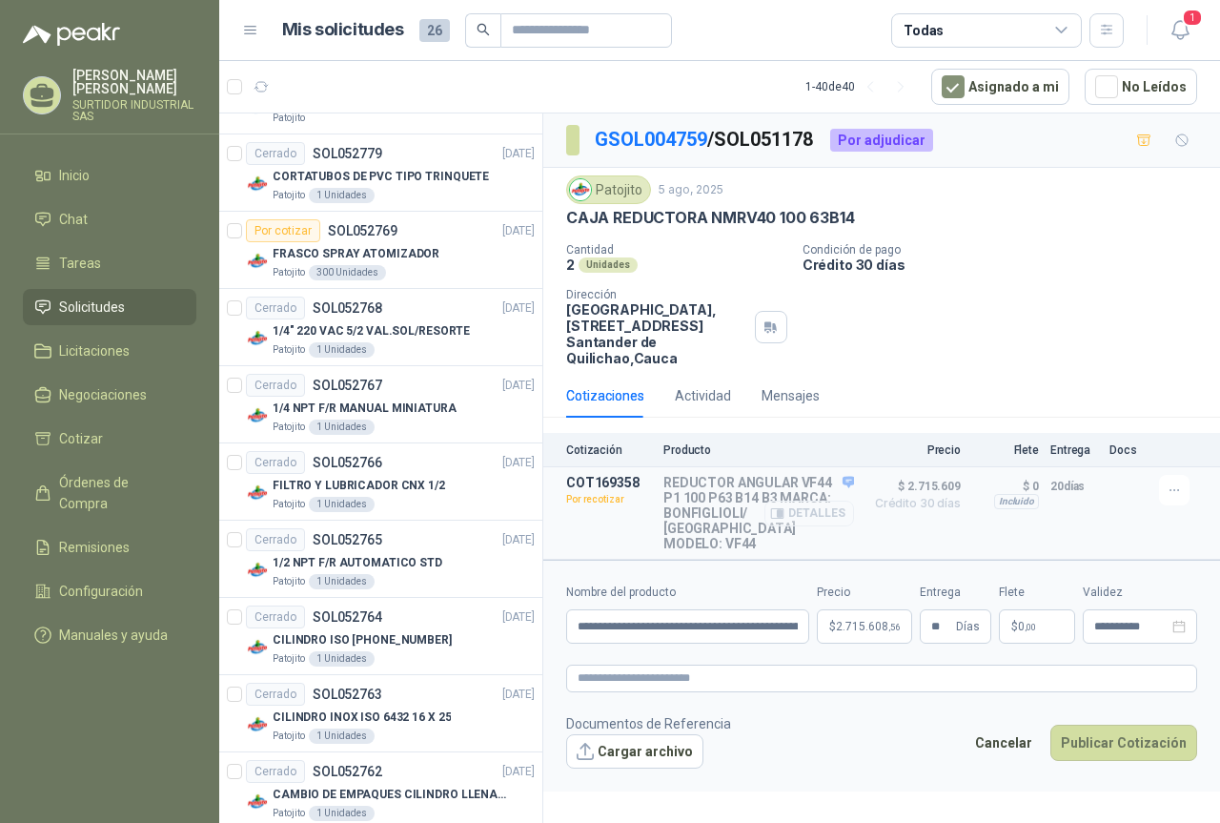
click at [812, 509] on button "Detalles" at bounding box center [809, 513] width 90 height 26
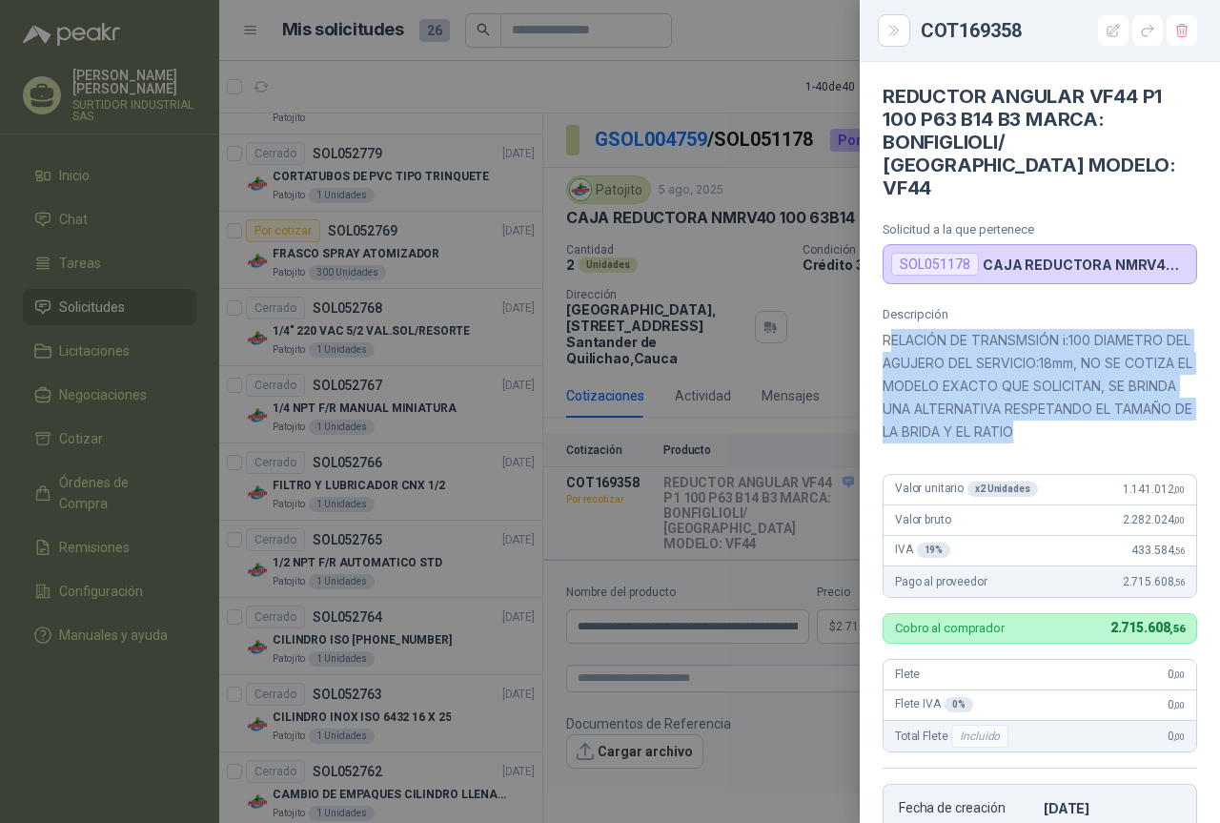
drag, startPoint x: 887, startPoint y: 313, endPoint x: 1117, endPoint y: 417, distance: 252.5
click at [1117, 417] on p "RELACIÓN DE TRANSMSIÓN i:100 DIAMETRO DEL AGUJERO DEL SERVICIO:18mm, NO SE COTI…" at bounding box center [1040, 386] width 315 height 114
click at [896, 332] on p "RELACIÓN DE TRANSMSIÓN i:100 DIAMETRO DEL AGUJERO DEL SERVICIO:18mm, NO SE COTI…" at bounding box center [1040, 386] width 315 height 114
drag, startPoint x: 887, startPoint y: 320, endPoint x: 1088, endPoint y: 413, distance: 221.3
click at [1088, 413] on p "RELACIÓN DE TRANSMSIÓN i:100 DIAMETRO DEL AGUJERO DEL SERVICIO:18mm, NO SE COTI…" at bounding box center [1040, 386] width 315 height 114
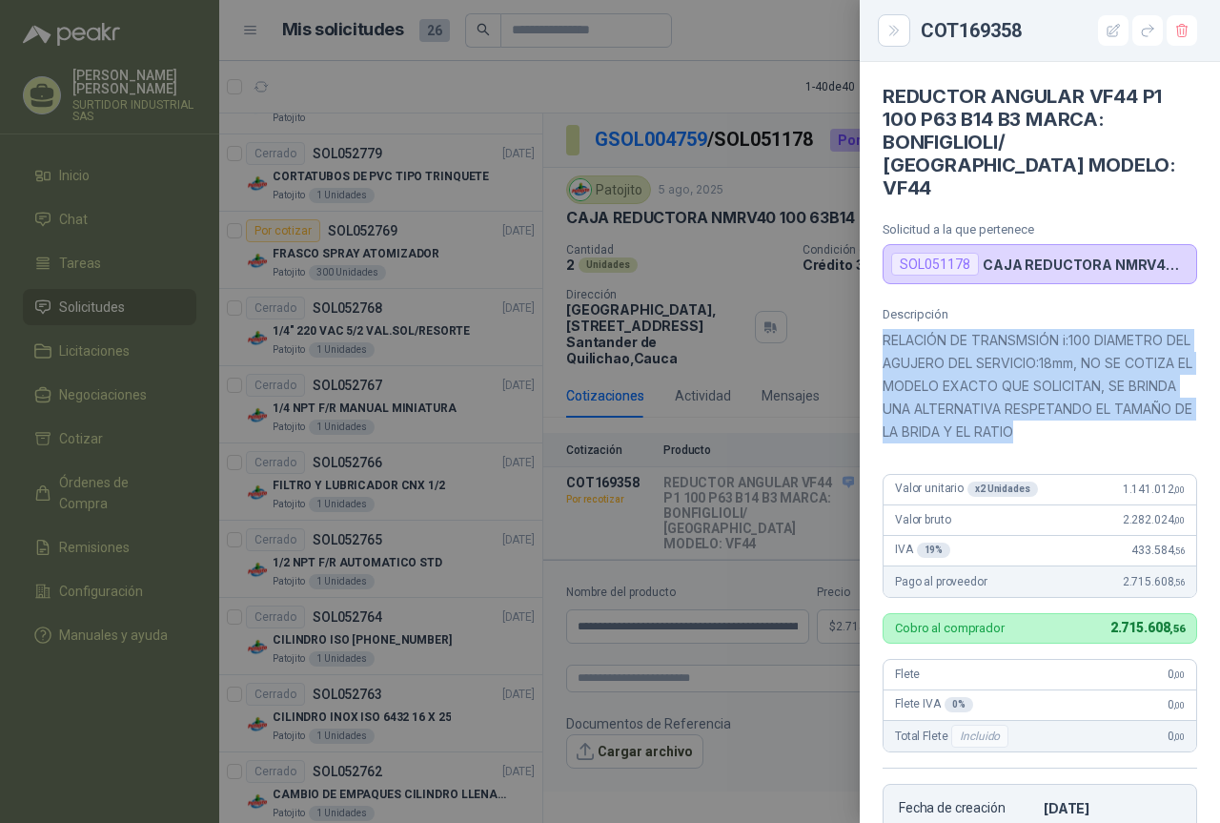
drag, startPoint x: 1127, startPoint y: 409, endPoint x: 882, endPoint y: 320, distance: 260.5
click at [882, 320] on div "Descripción RELACIÓN DE TRANSMSIÓN i:100 DIAMETRO DEL AGUJERO DEL SERVICIO:18mm…" at bounding box center [1040, 605] width 360 height 597
copy p "RELACIÓN DE TRANSMSIÓN i:100 DIAMETRO DEL AGUJERO DEL SERVICIO:18mm, NO SE COTI…"
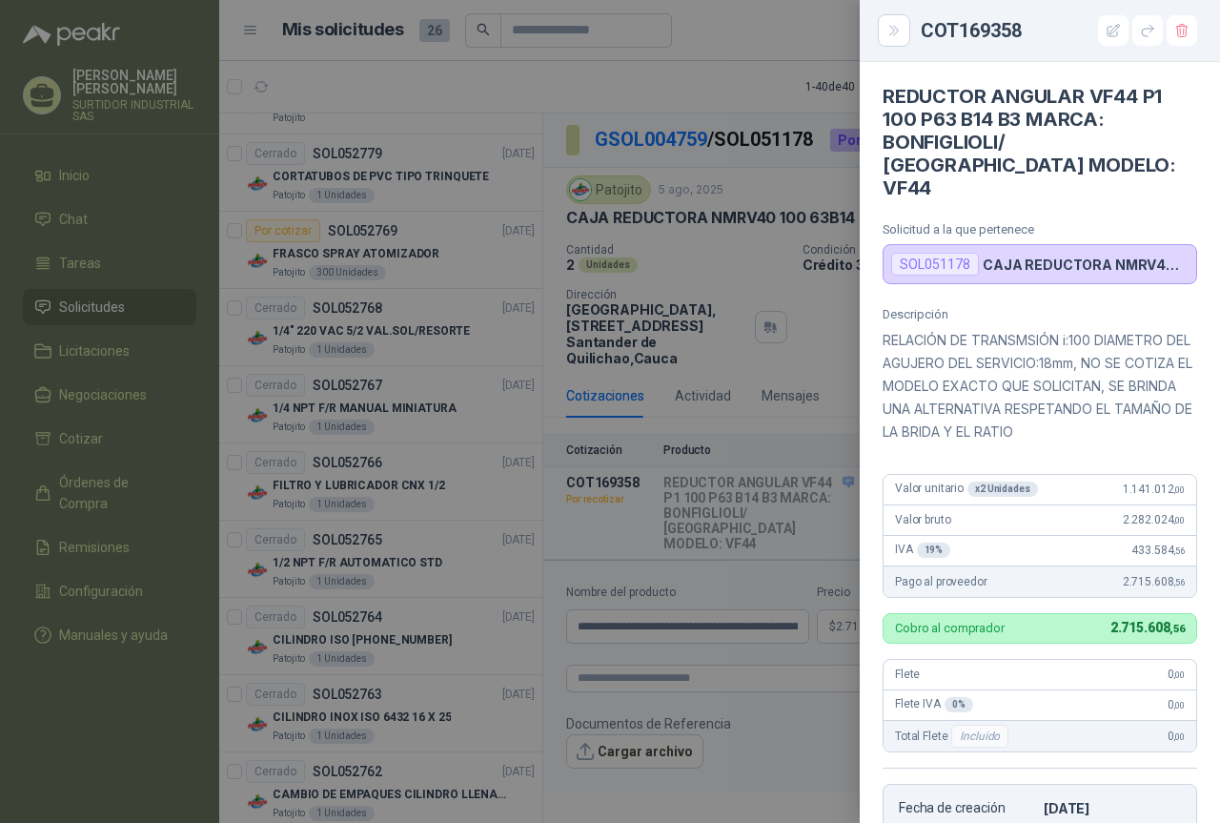
click at [760, 390] on div at bounding box center [610, 411] width 1220 height 823
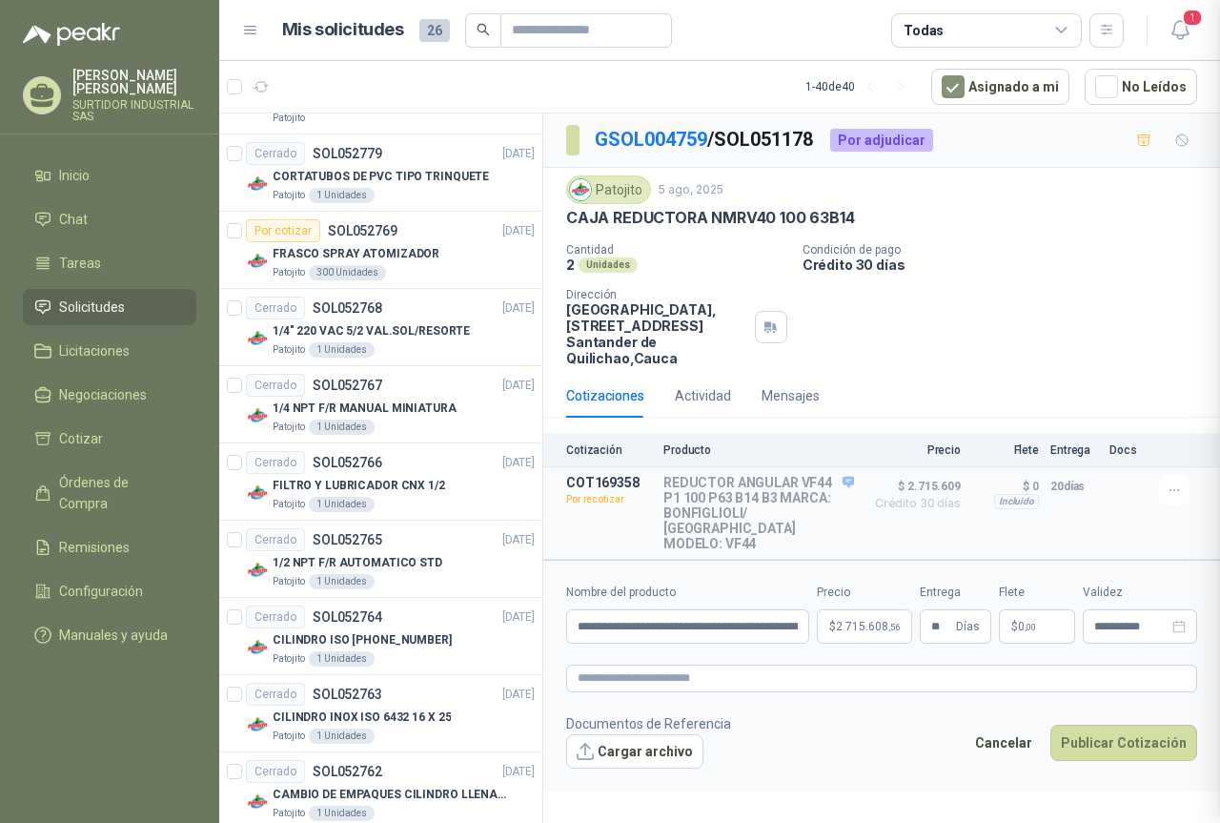
scroll to position [352, 0]
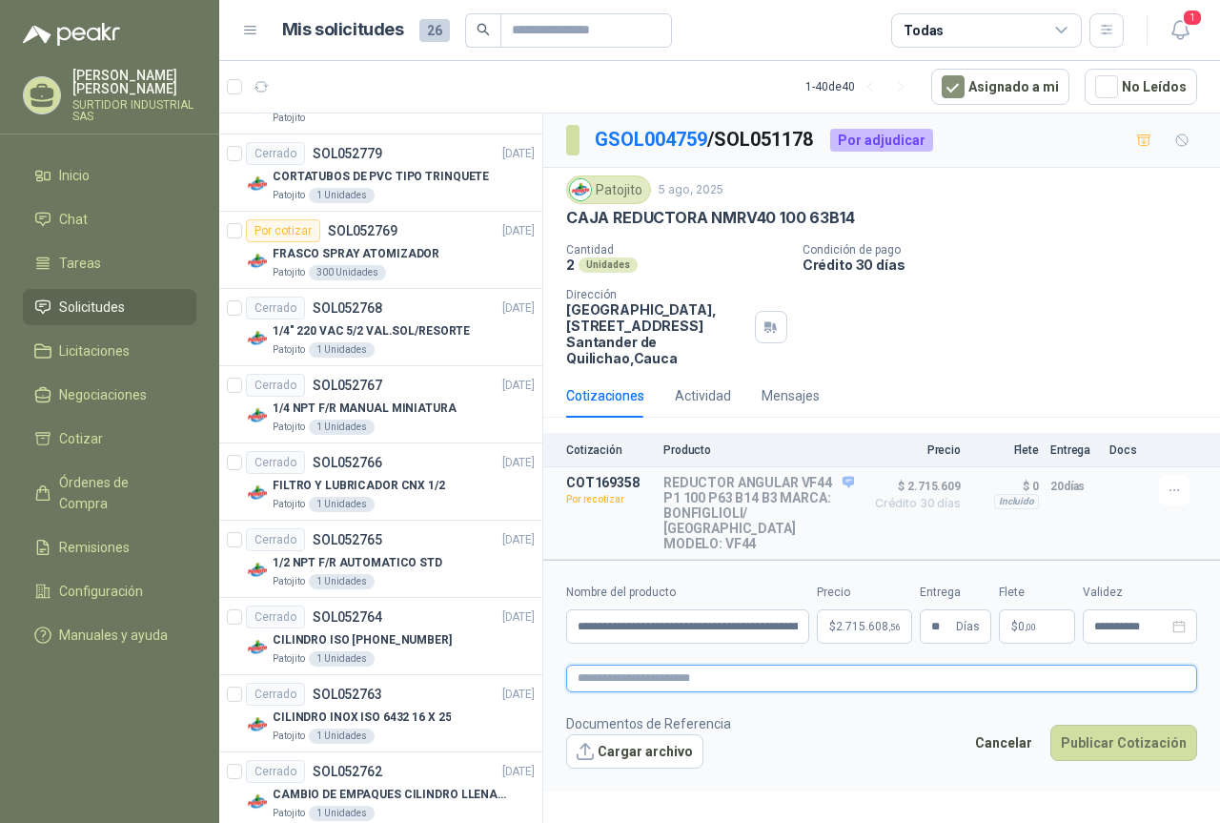
click at [688, 679] on textarea at bounding box center [881, 678] width 631 height 28
paste textarea "**********"
type textarea "**********"
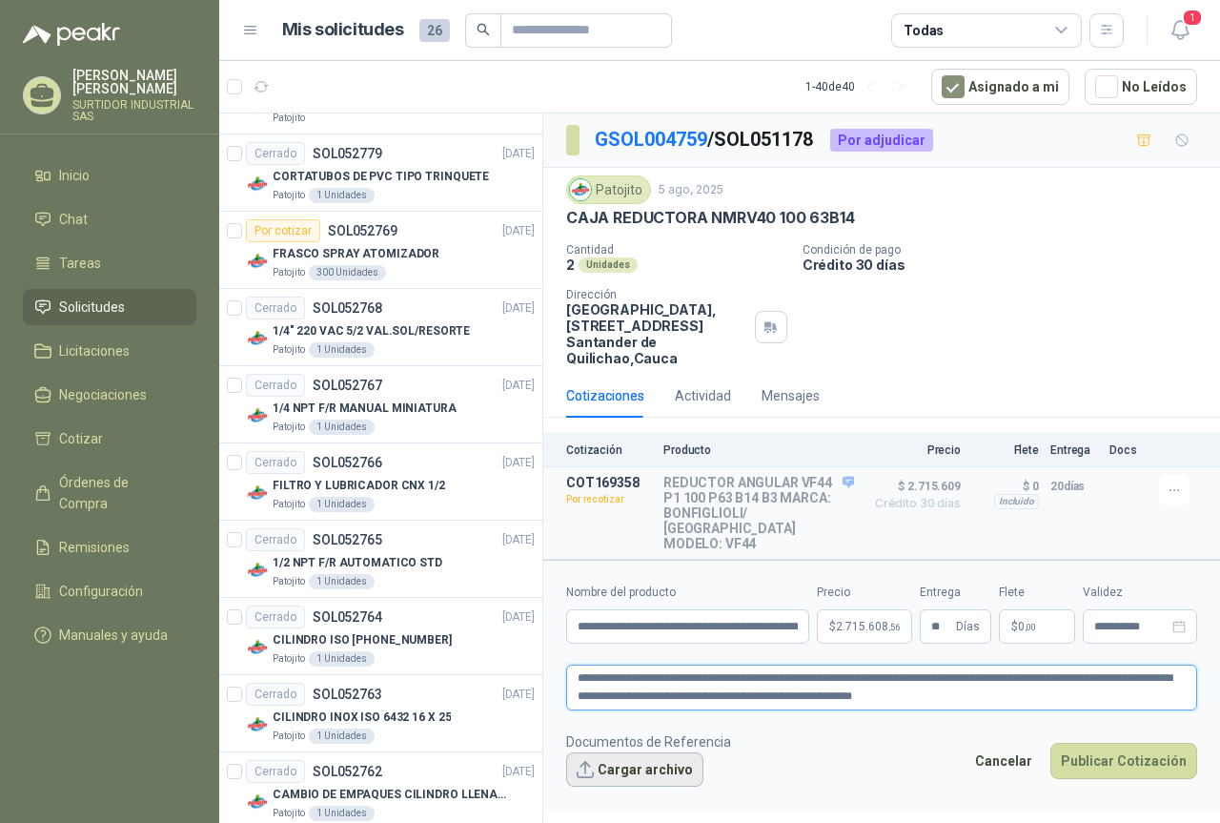
type textarea "**********"
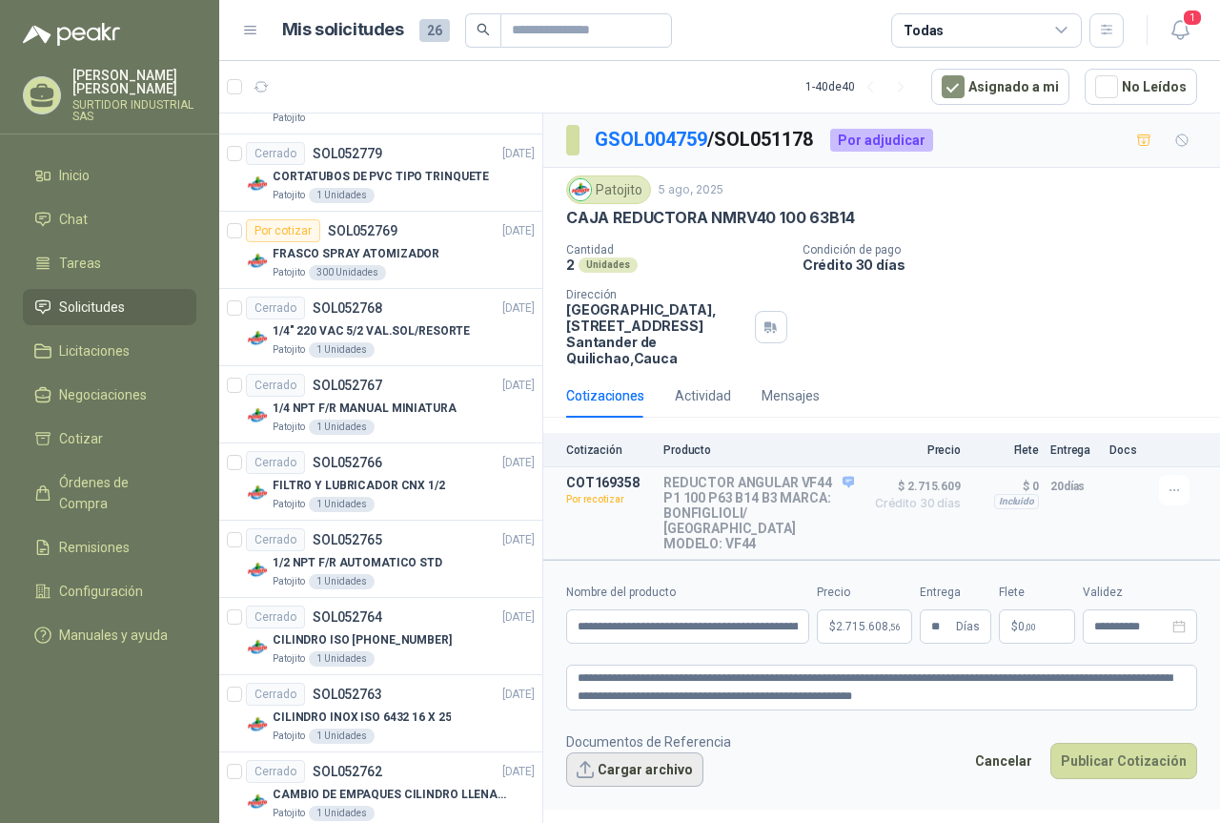
click at [645, 760] on button "Cargar archivo" at bounding box center [634, 769] width 137 height 34
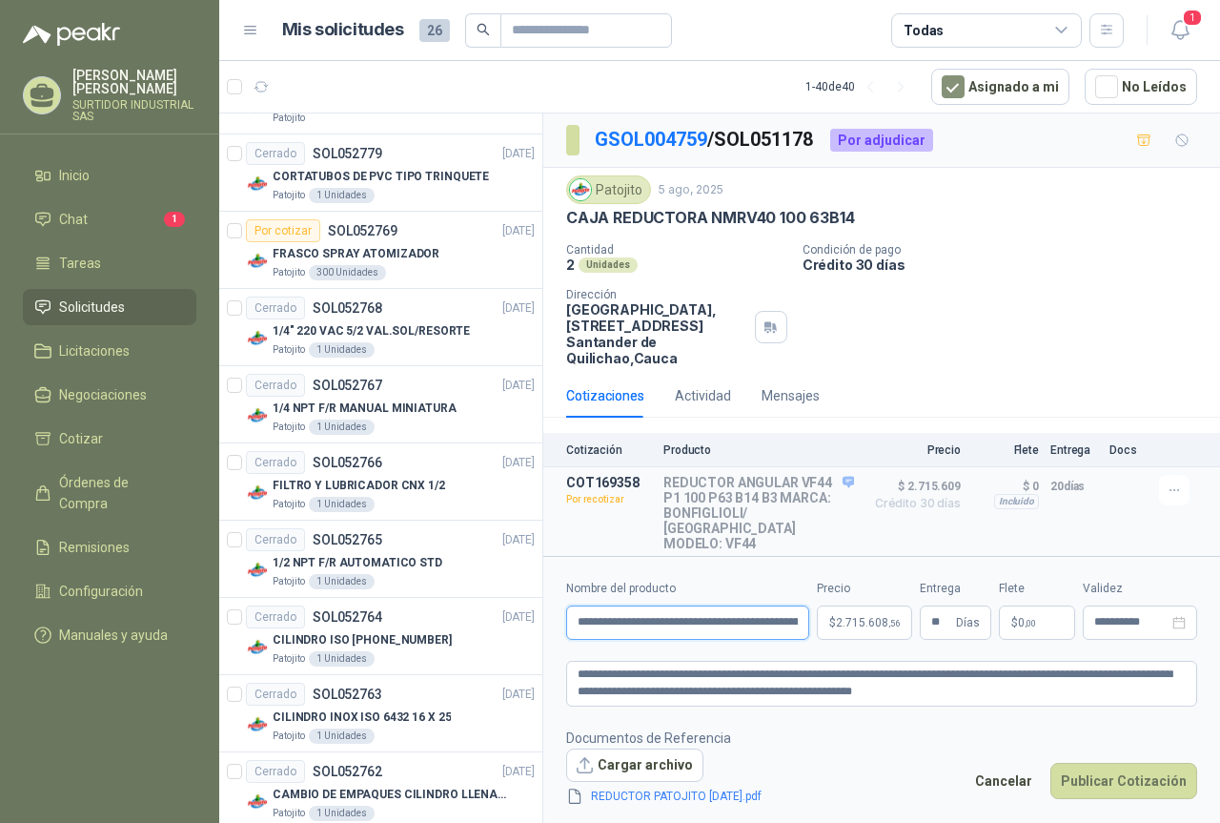
click at [765, 623] on input "**********" at bounding box center [687, 622] width 243 height 34
click at [1141, 767] on button "Publicar Cotización" at bounding box center [1123, 780] width 147 height 36
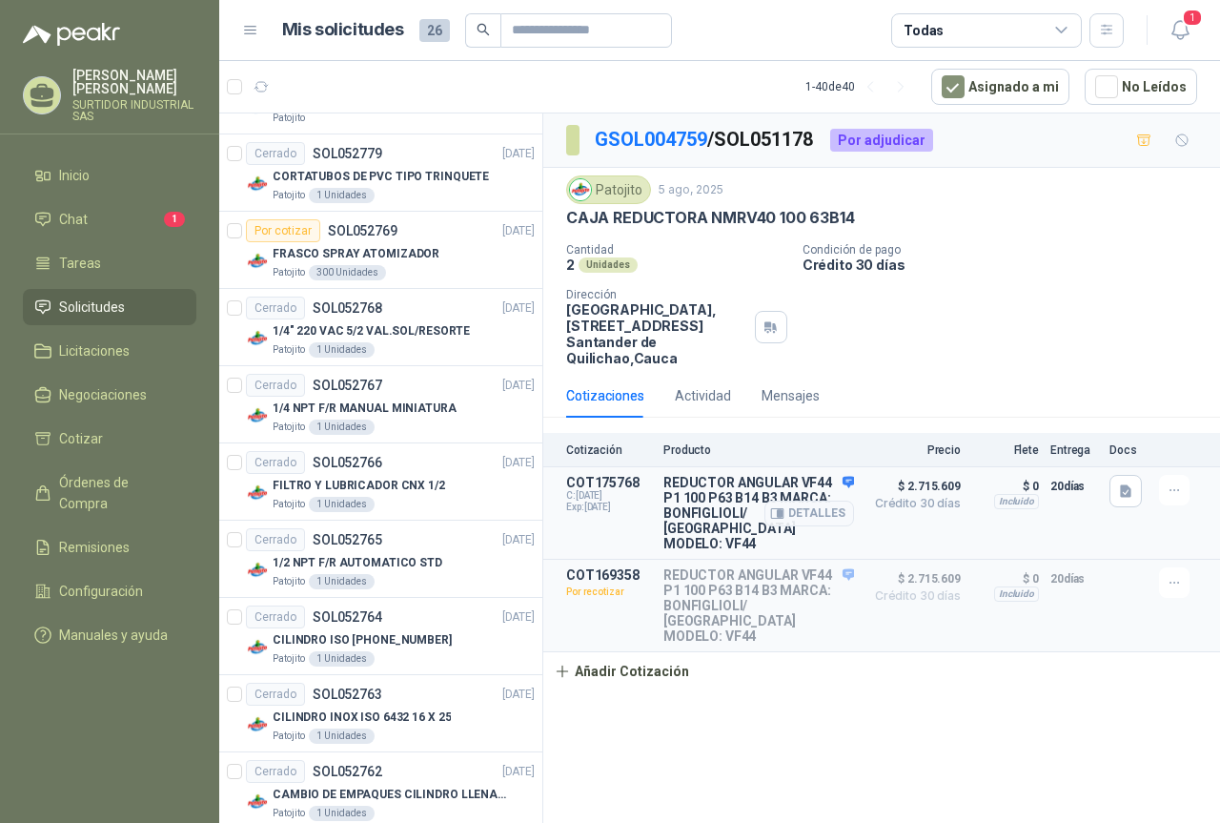
click at [846, 483] on div "Detalles" at bounding box center [809, 513] width 90 height 76
click at [837, 505] on button "Detalles" at bounding box center [809, 513] width 90 height 26
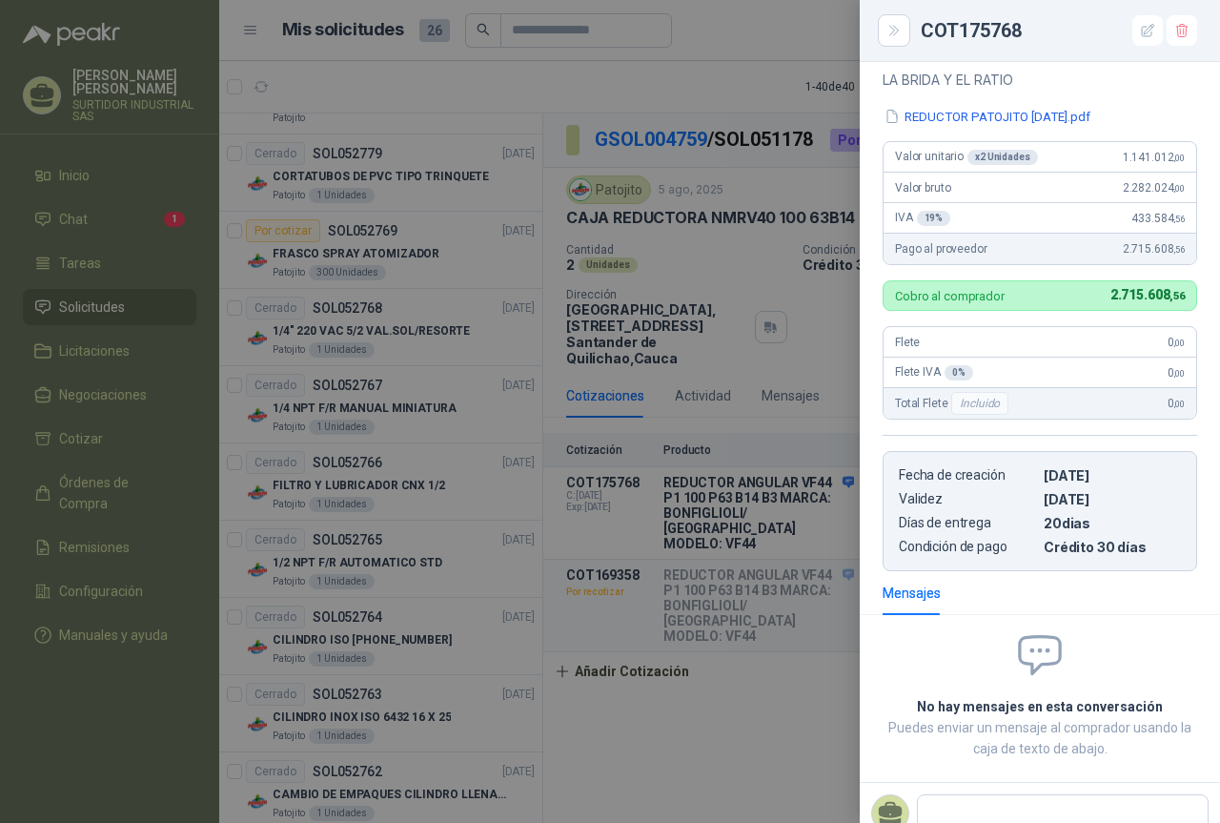
click at [1112, 595] on div "Mensajes No hay mensajes en esta conversación Puedes enviar un mensaje al compr…" at bounding box center [1040, 729] width 360 height 316
click at [778, 699] on div at bounding box center [610, 411] width 1220 height 823
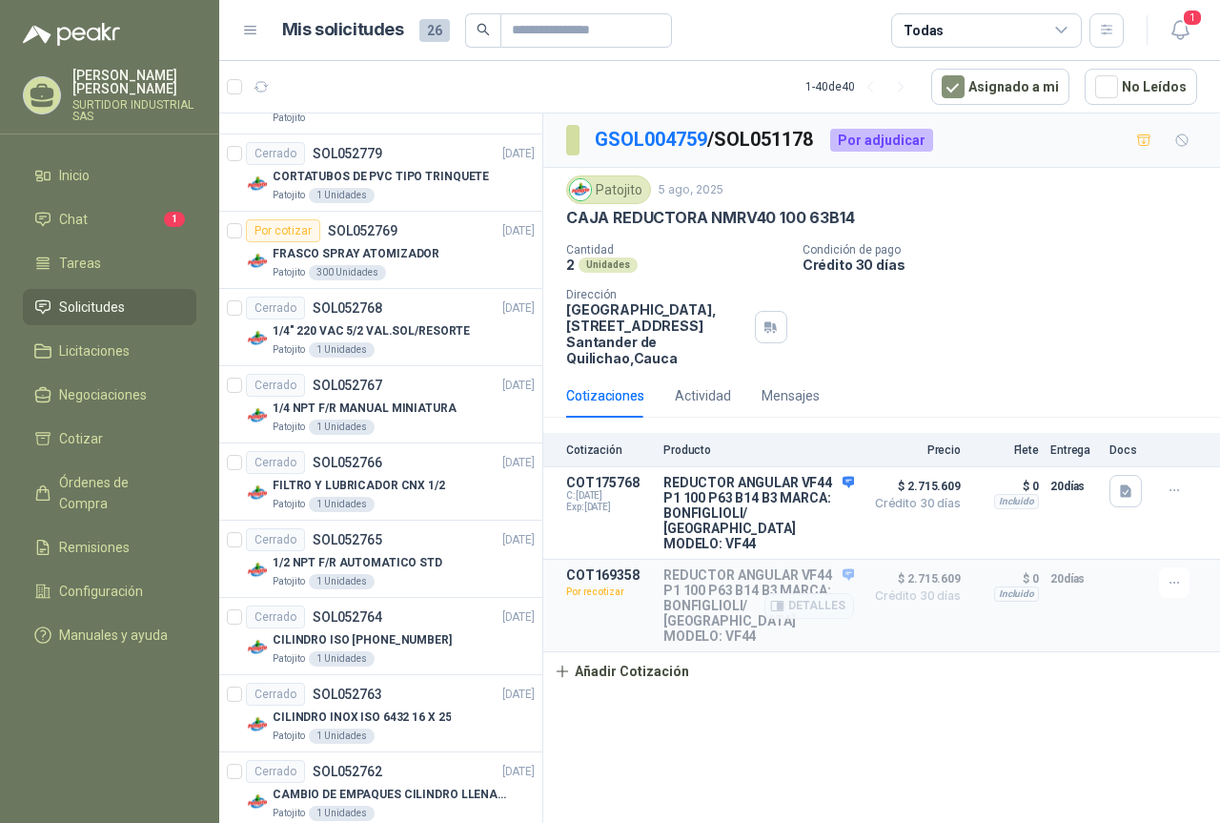
click at [841, 567] on div "Detalles" at bounding box center [809, 605] width 90 height 76
click at [853, 567] on div "Detalles" at bounding box center [809, 605] width 90 height 76
click at [758, 567] on p "REDUCTOR ANGULAR VF44 P1 100 P63 B14 B3 MARCA: BONFIGLIOLI/ [GEOGRAPHIC_DATA] M…" at bounding box center [758, 605] width 191 height 76
click at [587, 567] on p "COT169358" at bounding box center [609, 574] width 86 height 15
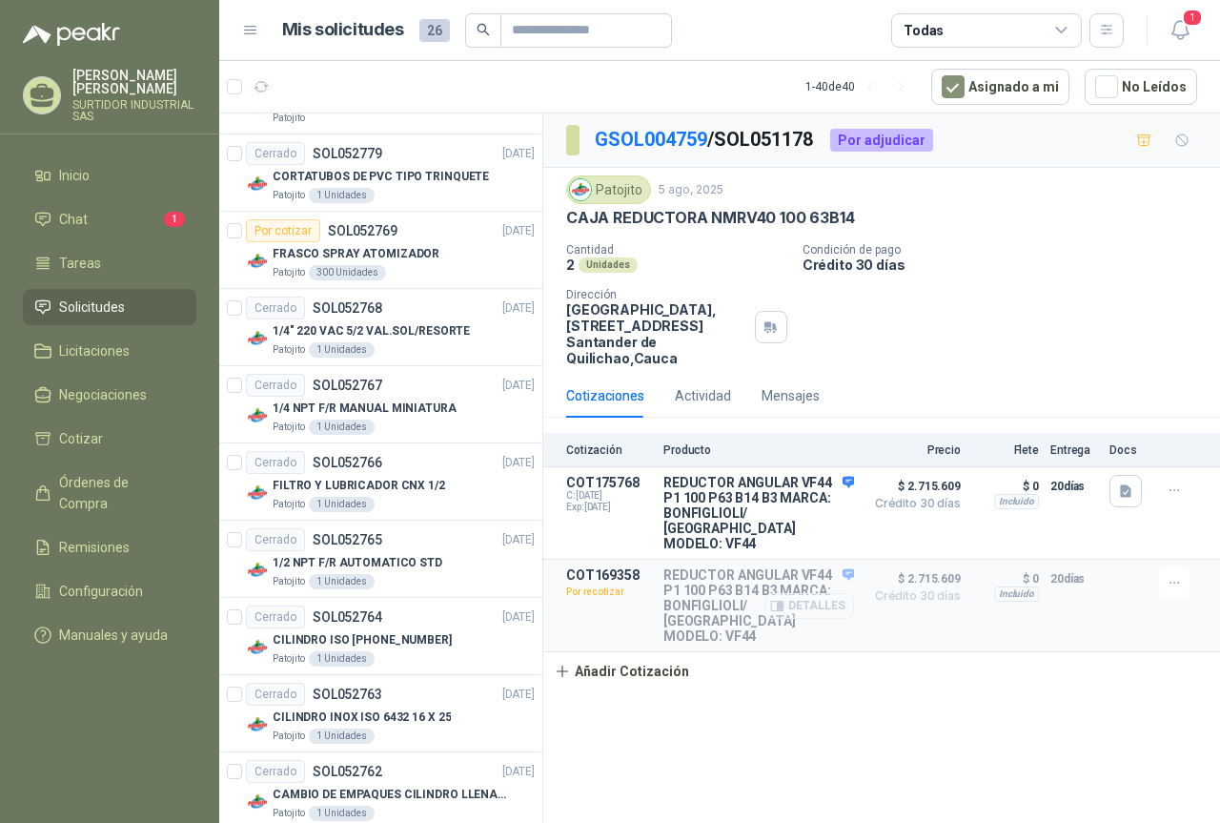
click at [833, 593] on button "Detalles" at bounding box center [809, 606] width 90 height 26
click at [831, 593] on button "Detalles" at bounding box center [809, 606] width 90 height 26
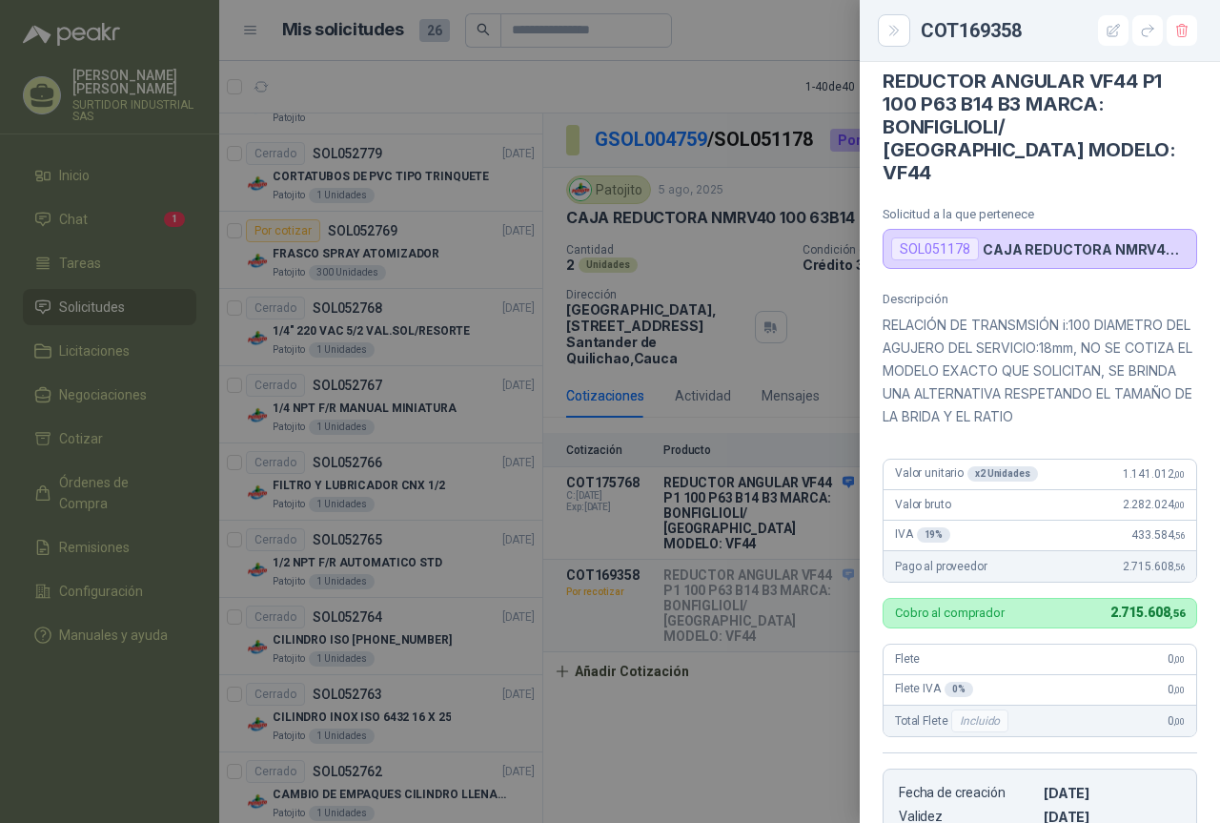
scroll to position [0, 0]
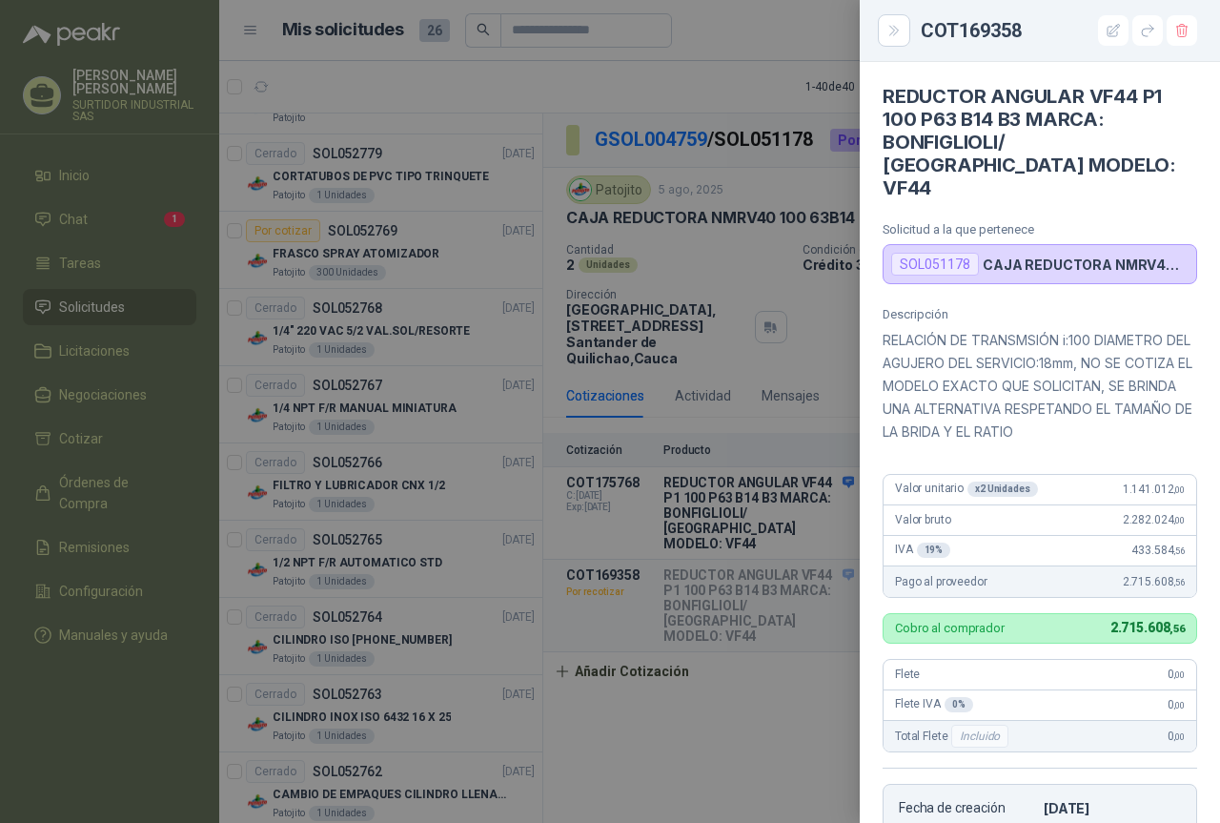
click at [728, 595] on div at bounding box center [610, 411] width 1220 height 823
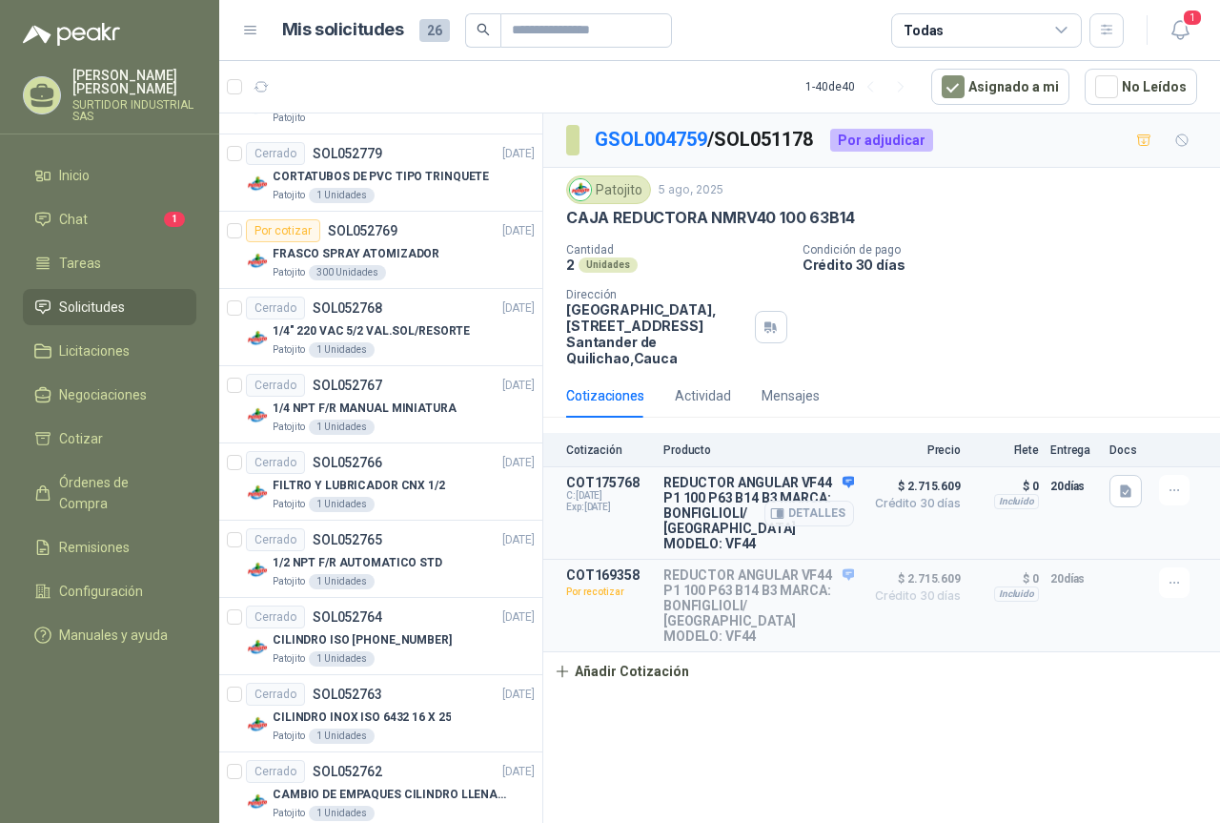
click at [738, 496] on p "REDUCTOR ANGULAR VF44 P1 100 P63 B14 B3 MARCA: BONFIGLIOLI/ [GEOGRAPHIC_DATA] M…" at bounding box center [758, 513] width 191 height 76
click at [805, 511] on button "Detalles" at bounding box center [809, 513] width 90 height 26
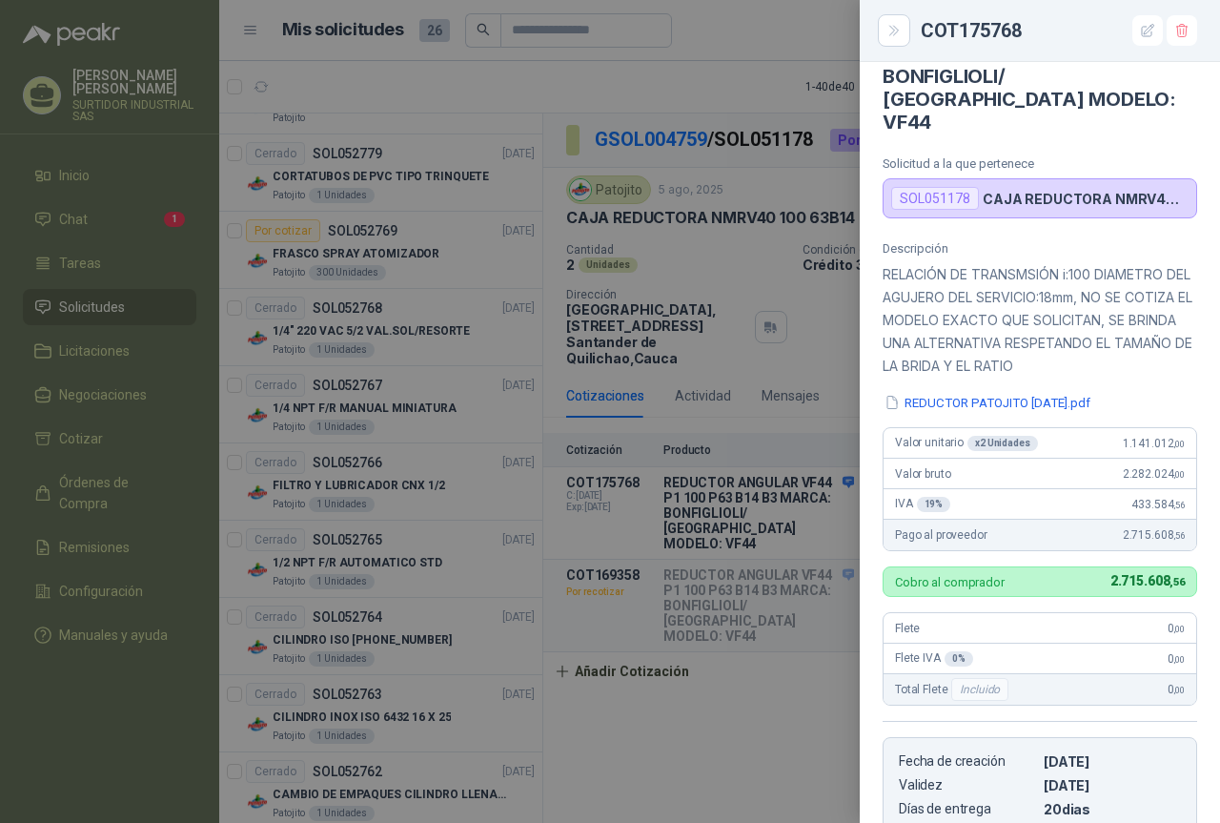
scroll to position [0, 0]
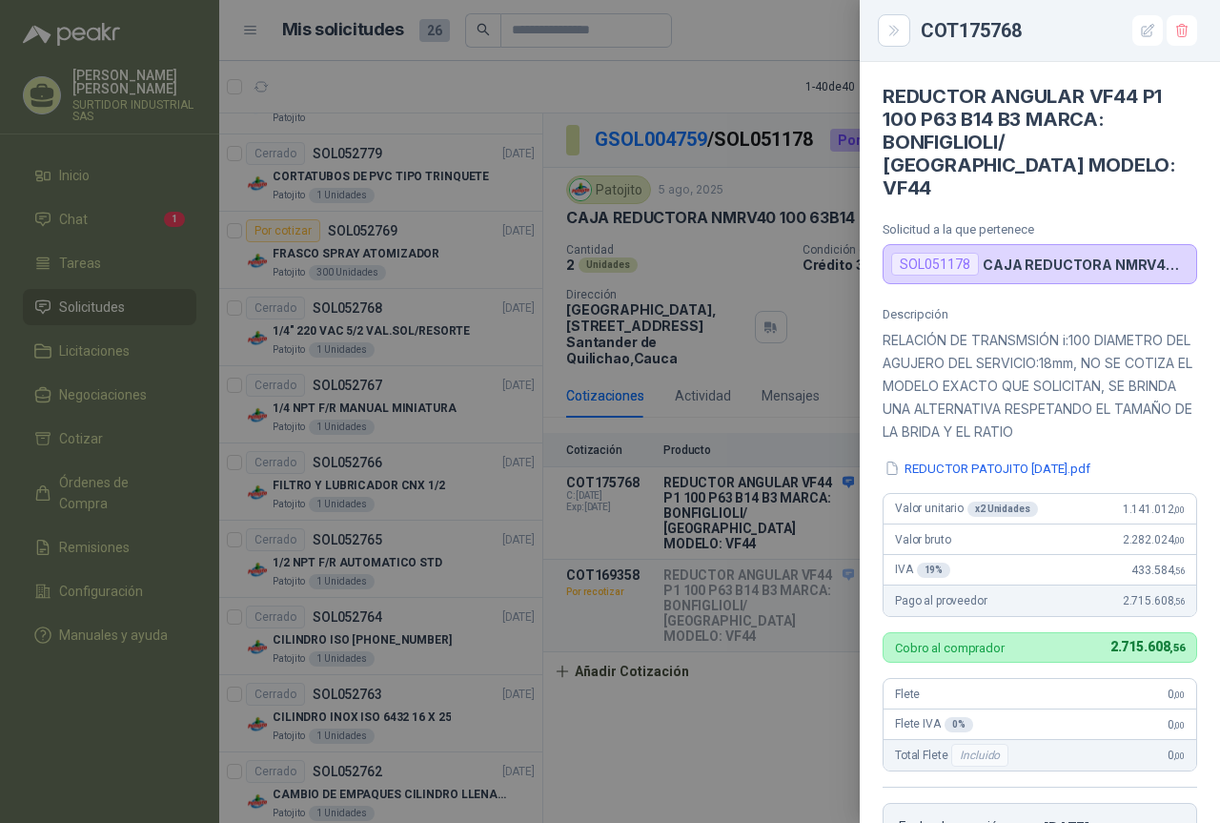
click at [703, 706] on div at bounding box center [610, 411] width 1220 height 823
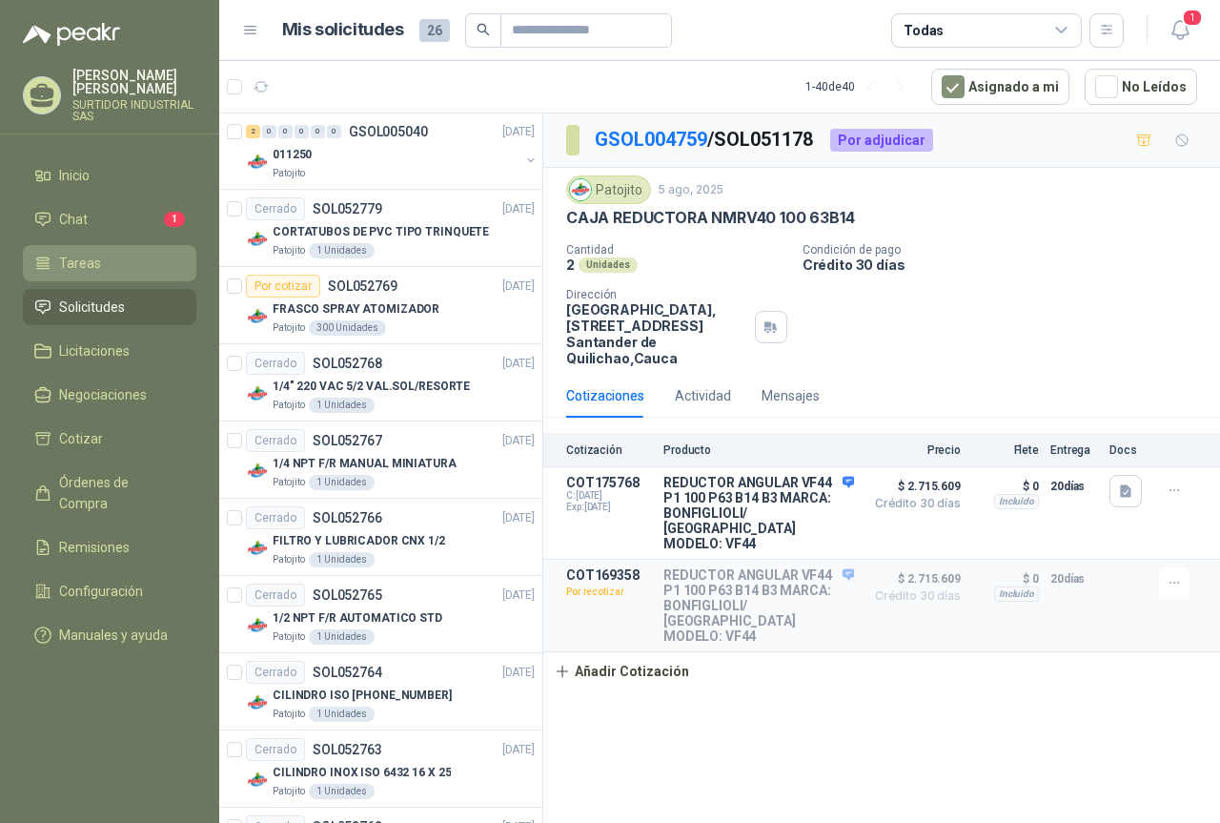
scroll to position [1525, 0]
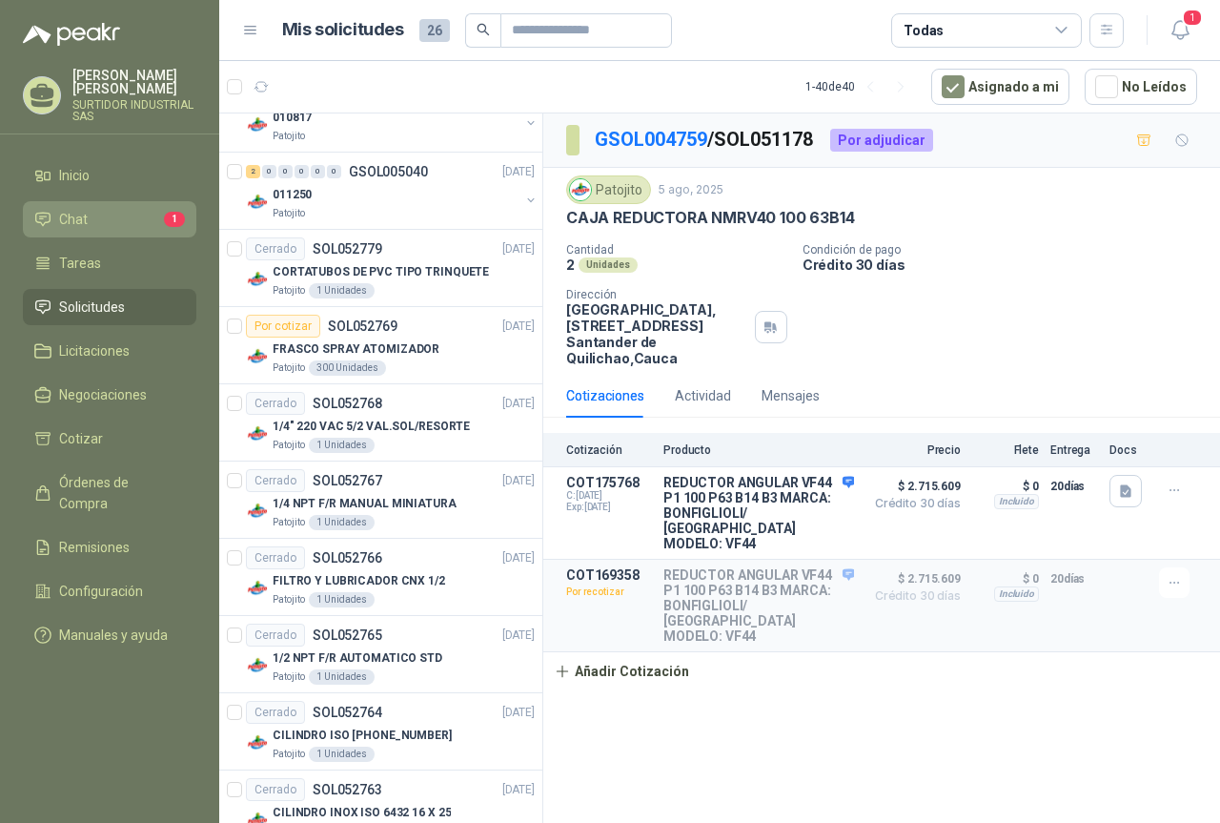
click at [69, 229] on span "Chat" at bounding box center [73, 219] width 29 height 21
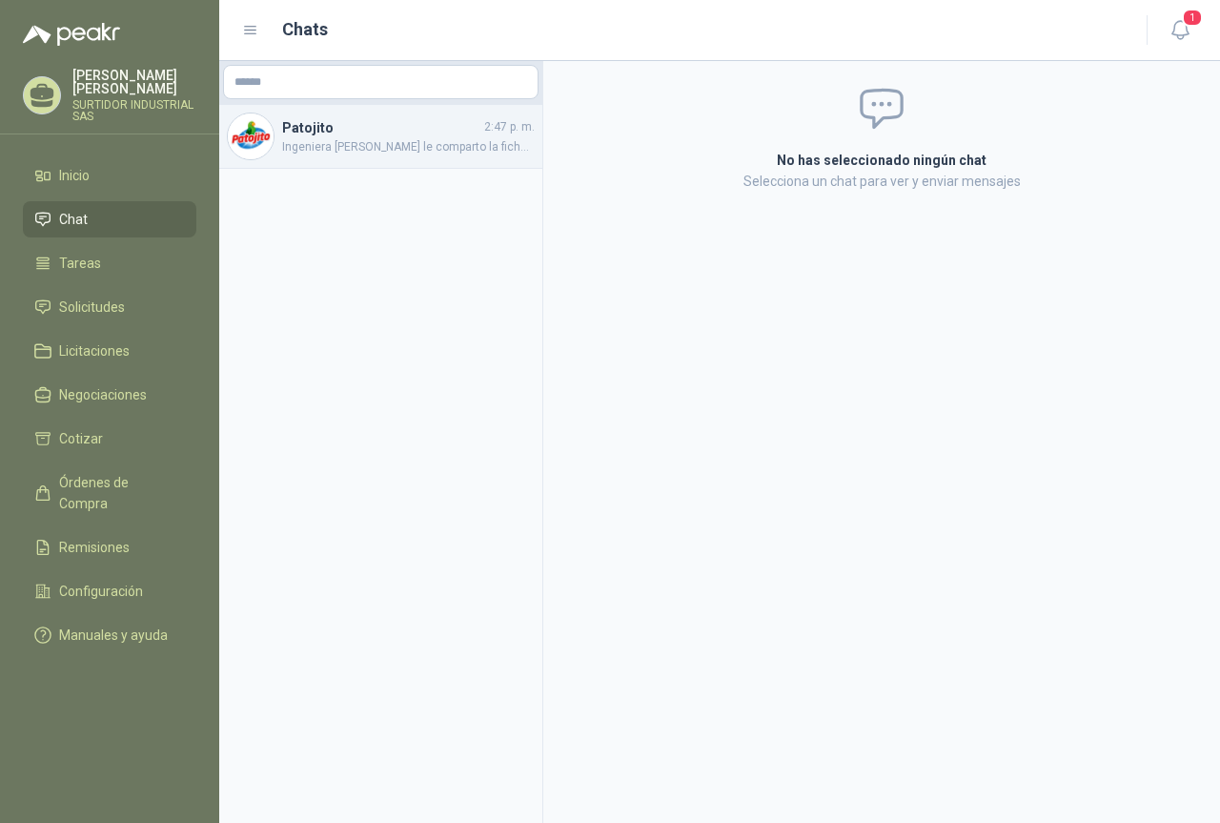
click at [393, 138] on span "Ingeniera [PERSON_NAME] le comparto la ficha técnica de la caja reductora" at bounding box center [408, 147] width 253 height 18
